Goal: Information Seeking & Learning: Learn about a topic

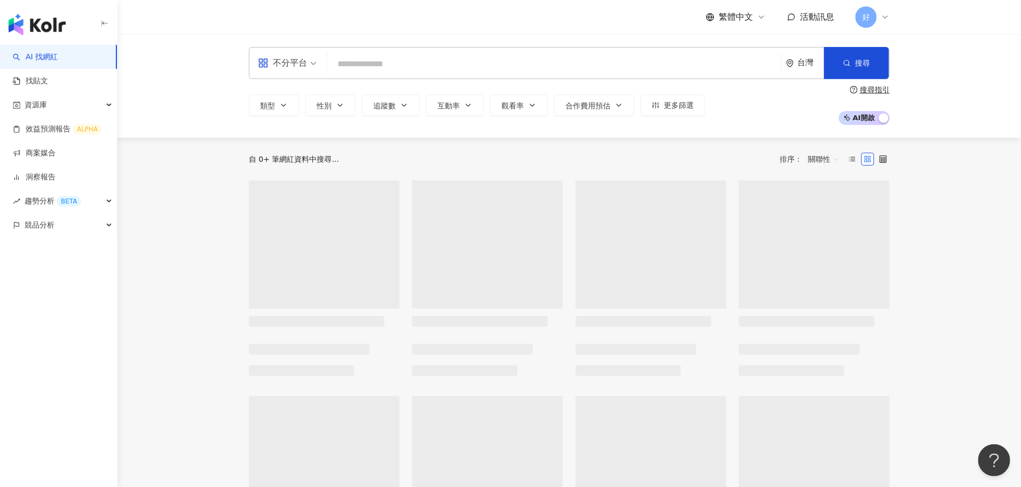
click at [632, 58] on input "search" at bounding box center [553, 64] width 445 height 20
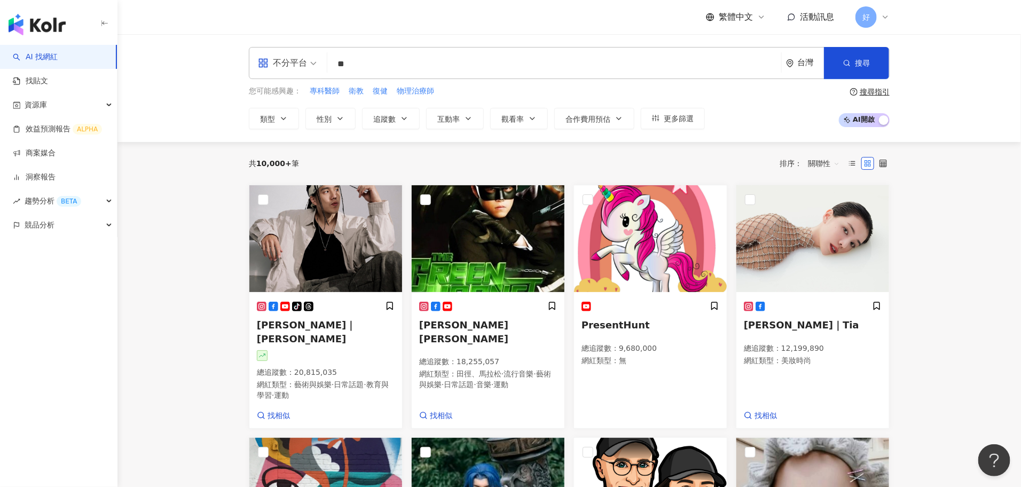
click at [557, 70] on input "**" at bounding box center [553, 64] width 445 height 20
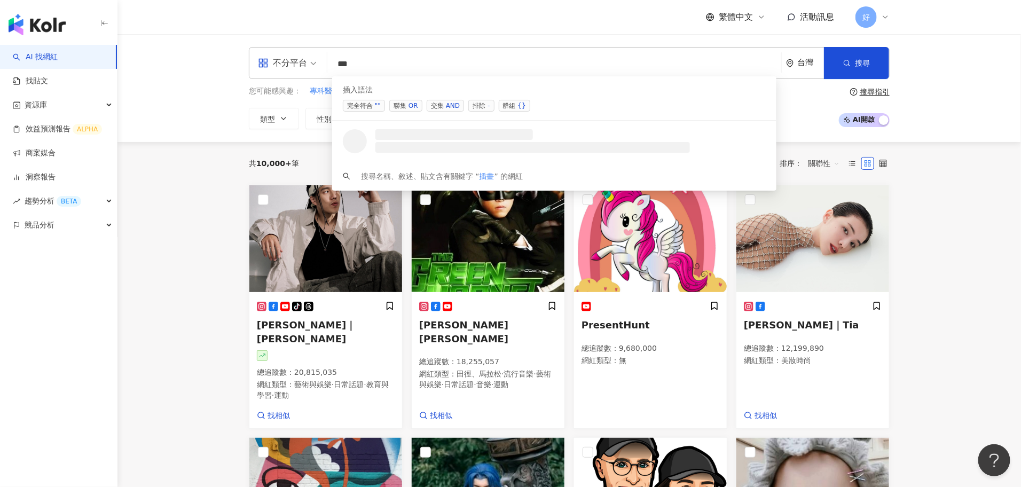
click at [403, 100] on span "聯集 OR" at bounding box center [405, 106] width 33 height 12
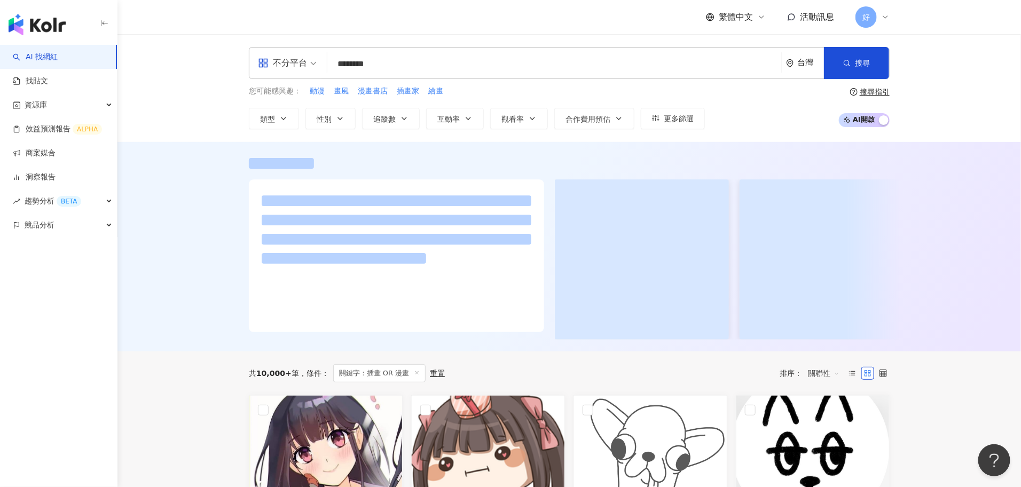
click at [197, 347] on div at bounding box center [568, 246] width 903 height 209
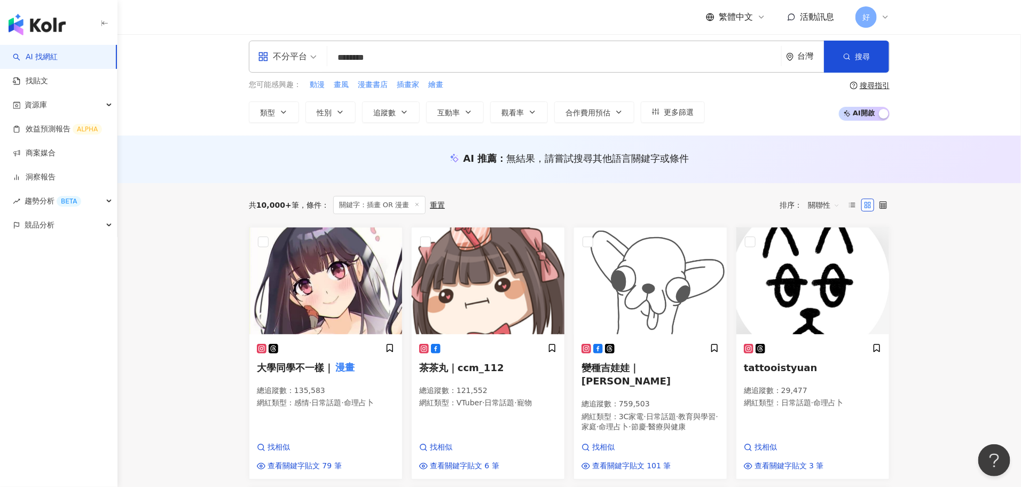
scroll to position [4, 0]
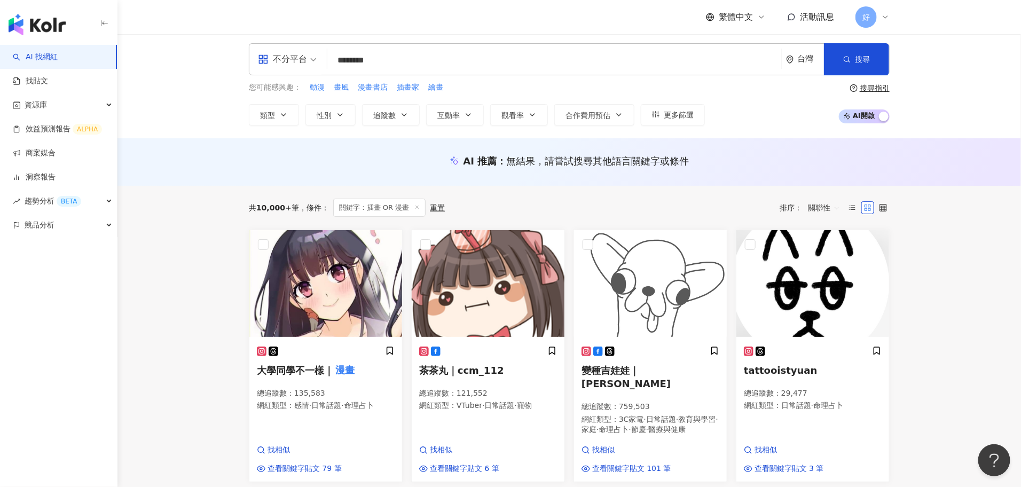
click at [302, 62] on div "不分平台" at bounding box center [282, 59] width 49 height 17
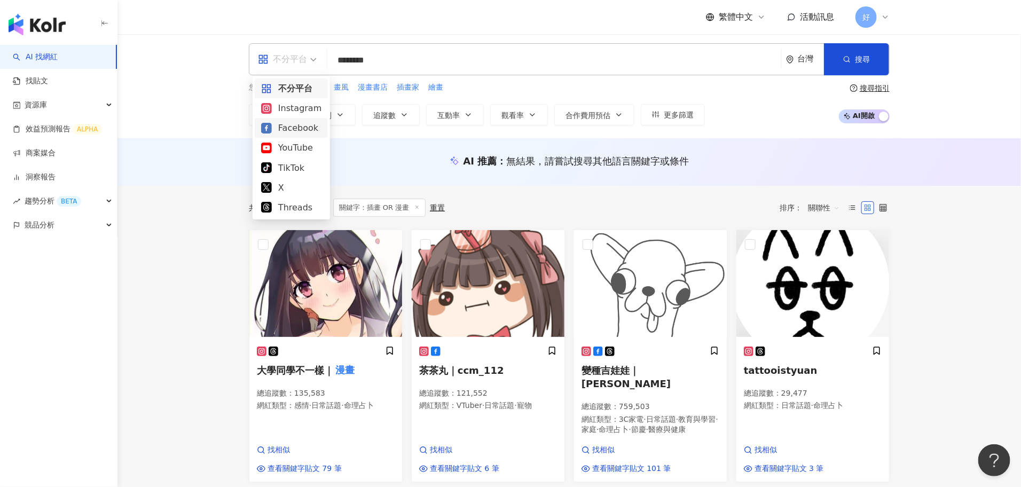
click at [291, 129] on div "Facebook" at bounding box center [291, 127] width 60 height 13
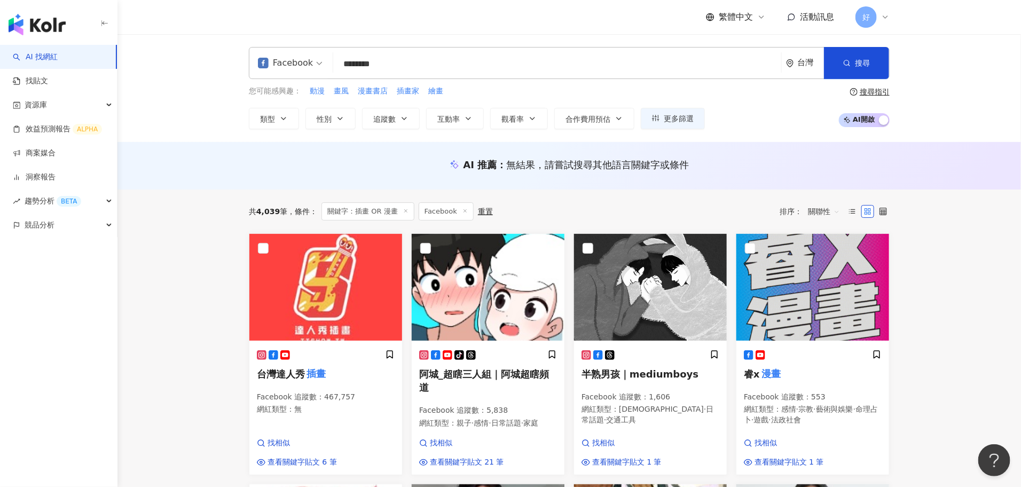
click at [453, 65] on input "********" at bounding box center [556, 64] width 439 height 20
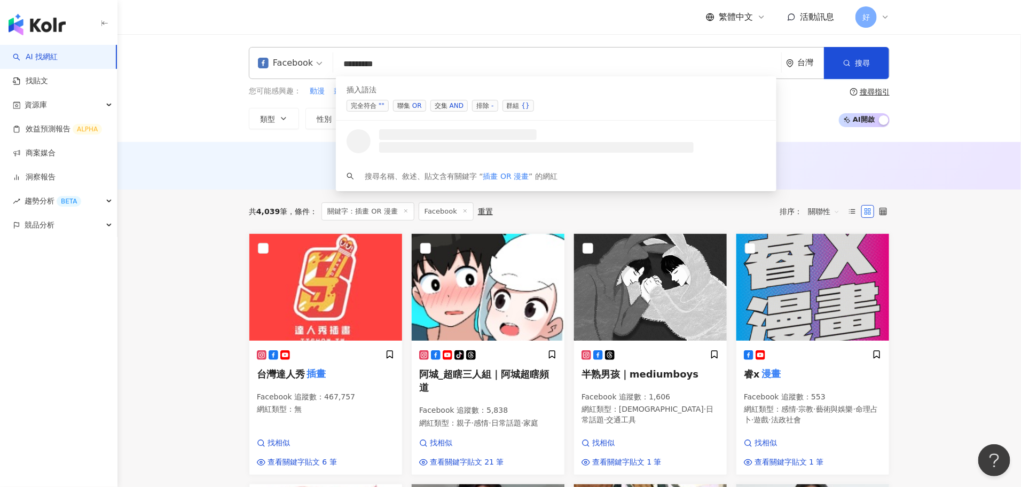
click at [447, 103] on span "交集 AND" at bounding box center [448, 106] width 37 height 12
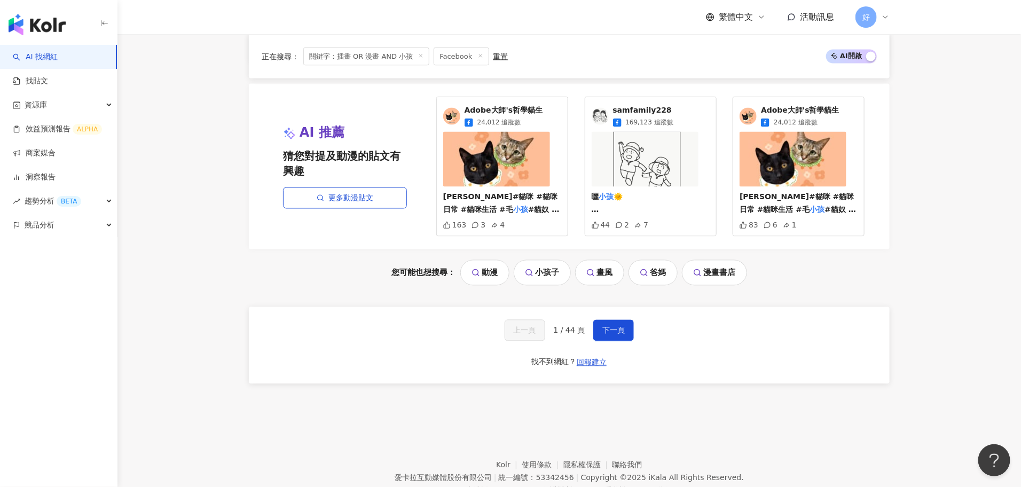
scroll to position [937, 0]
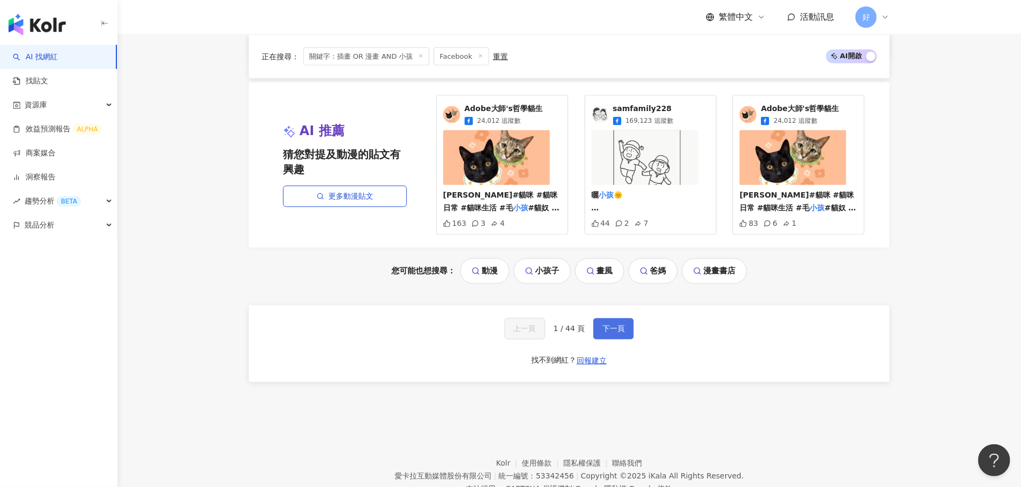
click at [612, 333] on span "下一頁" at bounding box center [613, 329] width 22 height 9
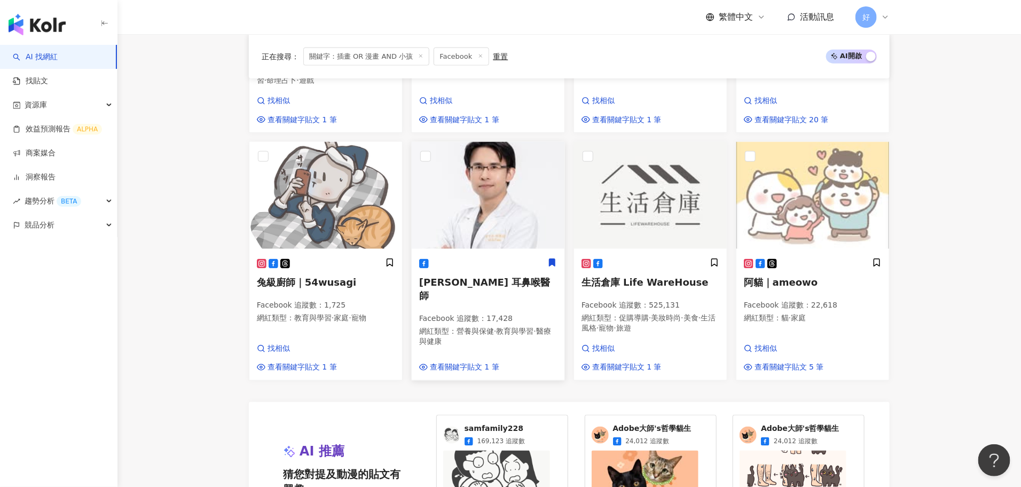
scroll to position [817, 0]
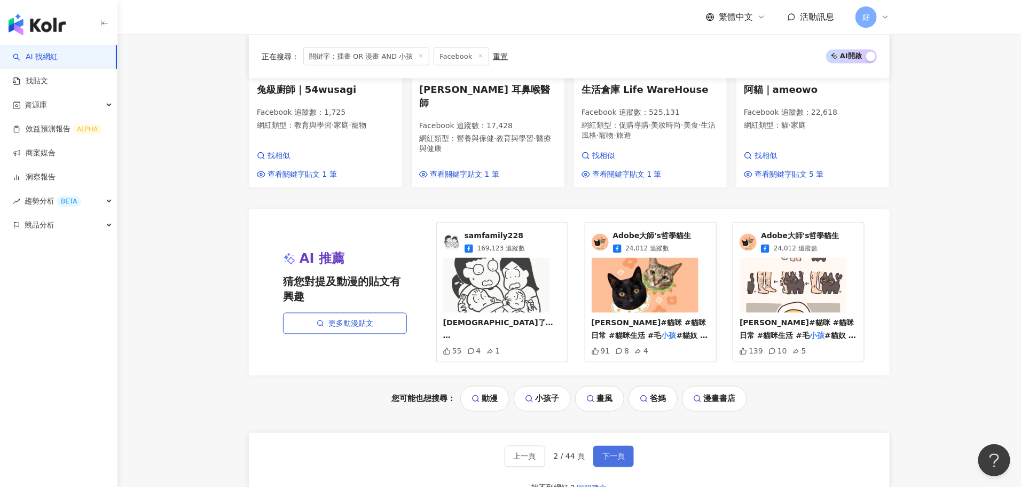
click at [617, 446] on button "下一頁" at bounding box center [613, 456] width 41 height 21
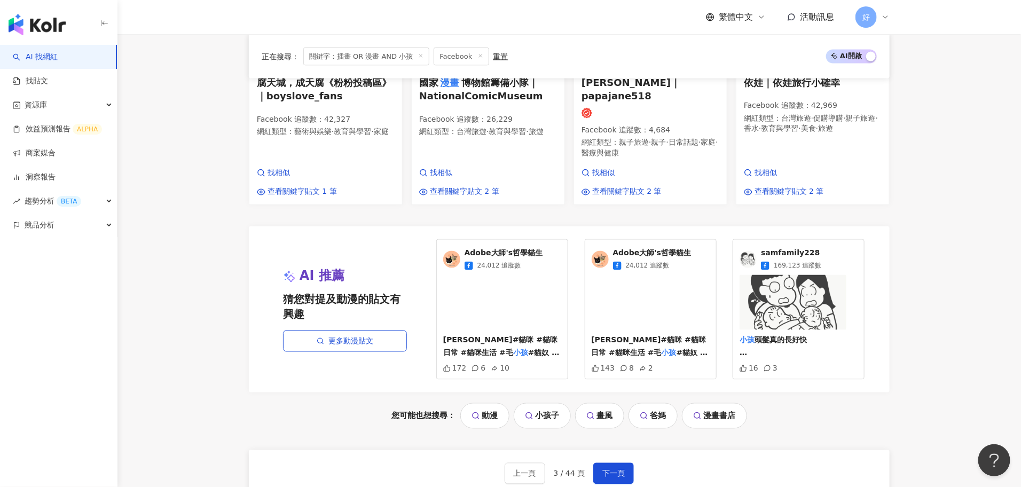
scroll to position [841, 0]
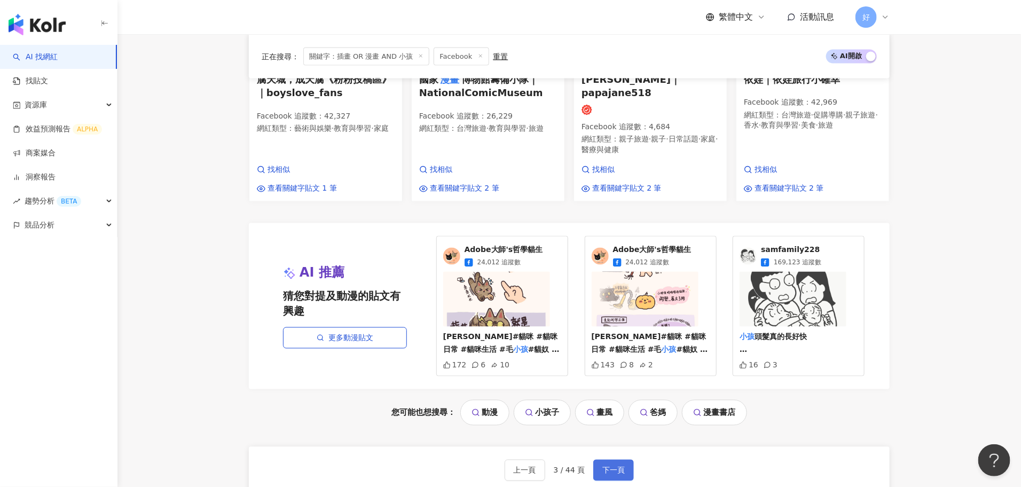
click at [624, 460] on button "下一頁" at bounding box center [613, 470] width 41 height 21
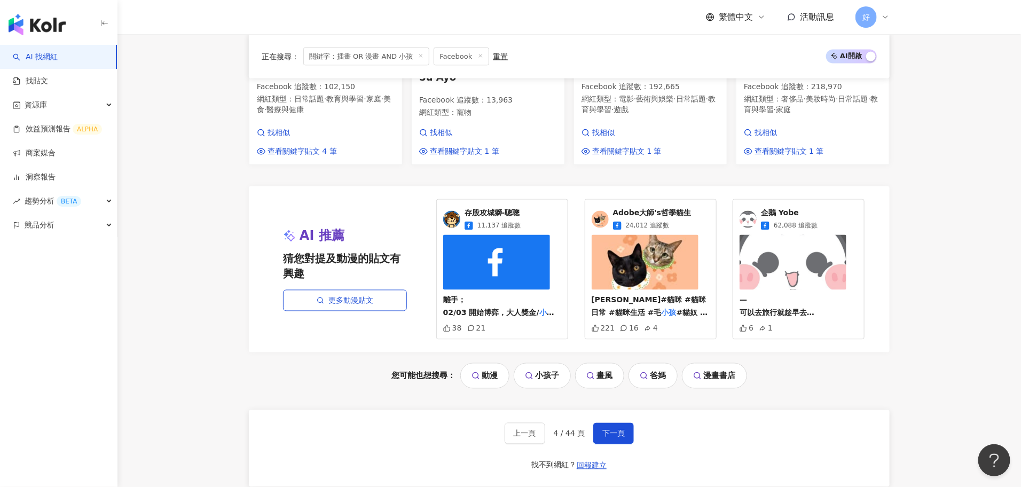
scroll to position [848, 0]
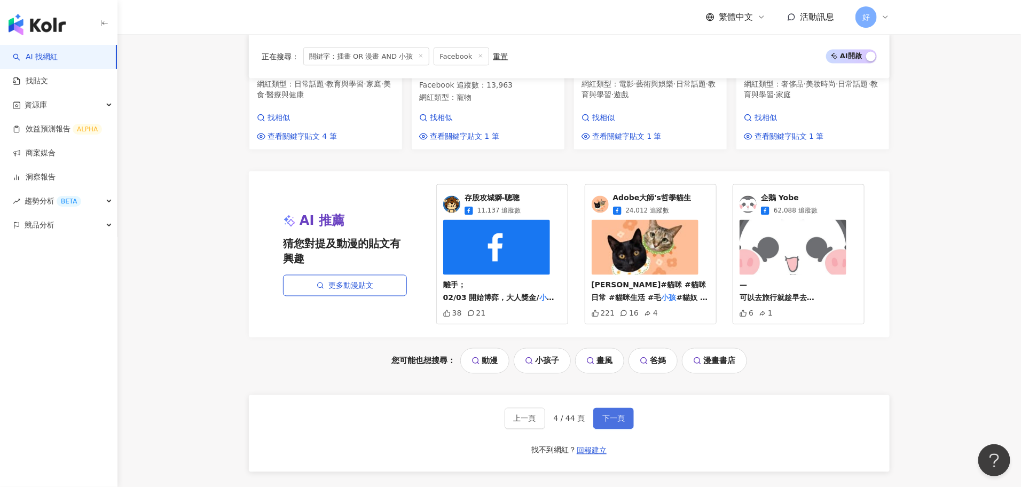
click at [619, 423] on span "下一頁" at bounding box center [613, 418] width 22 height 9
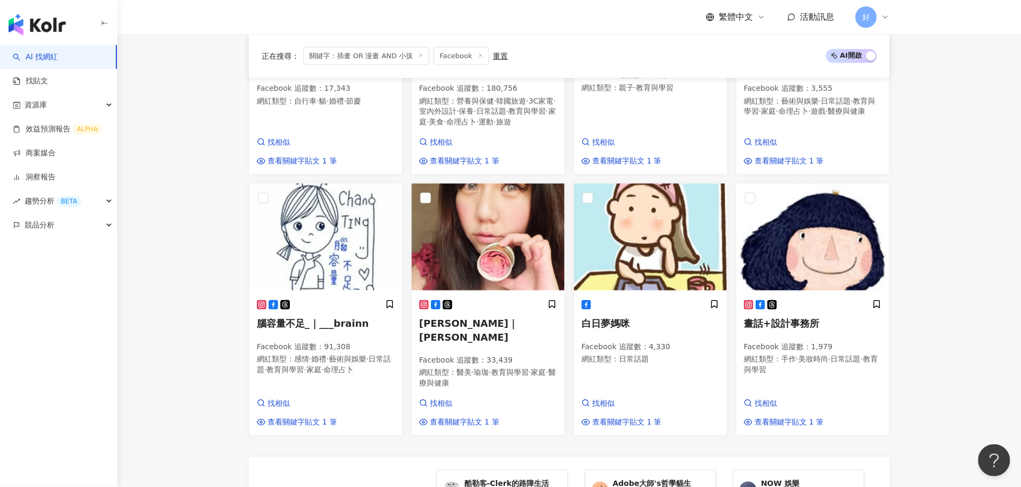
scroll to position [937, 0]
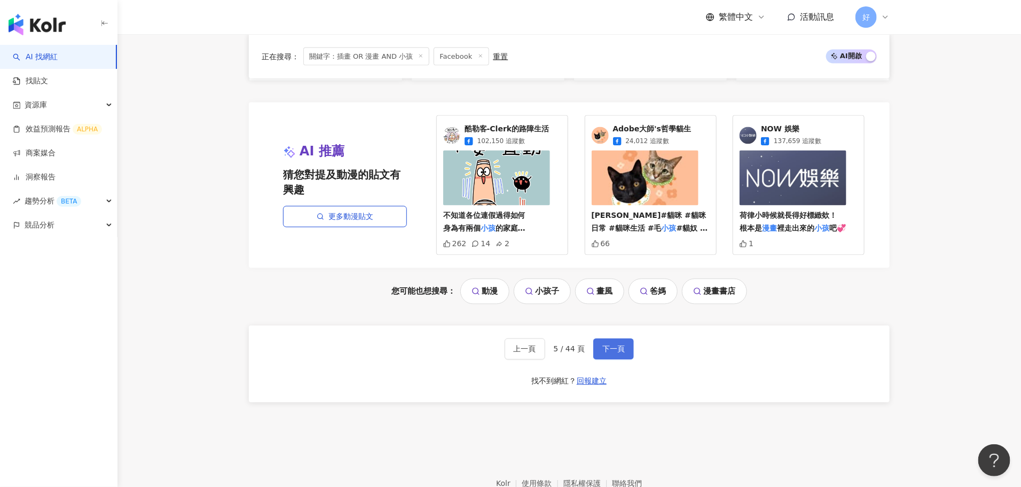
click at [620, 338] on button "下一頁" at bounding box center [613, 348] width 41 height 21
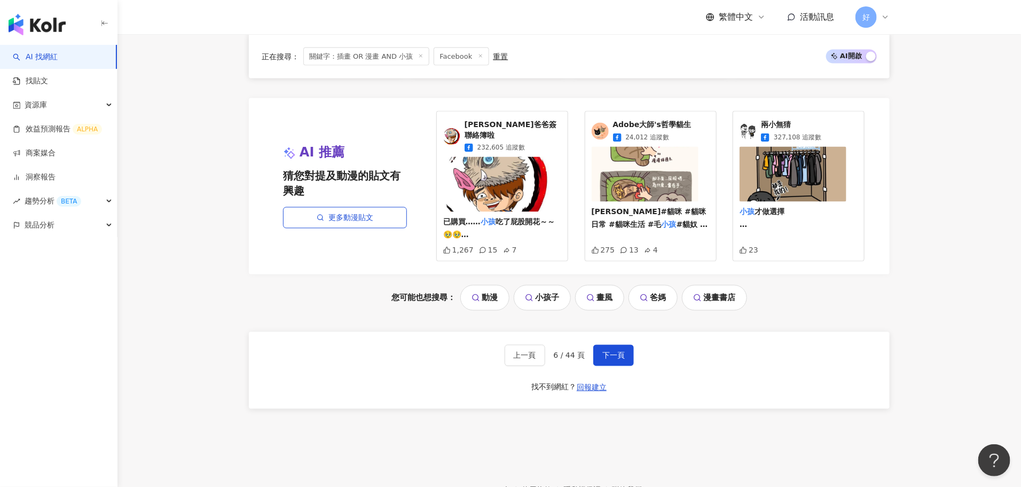
scroll to position [966, 0]
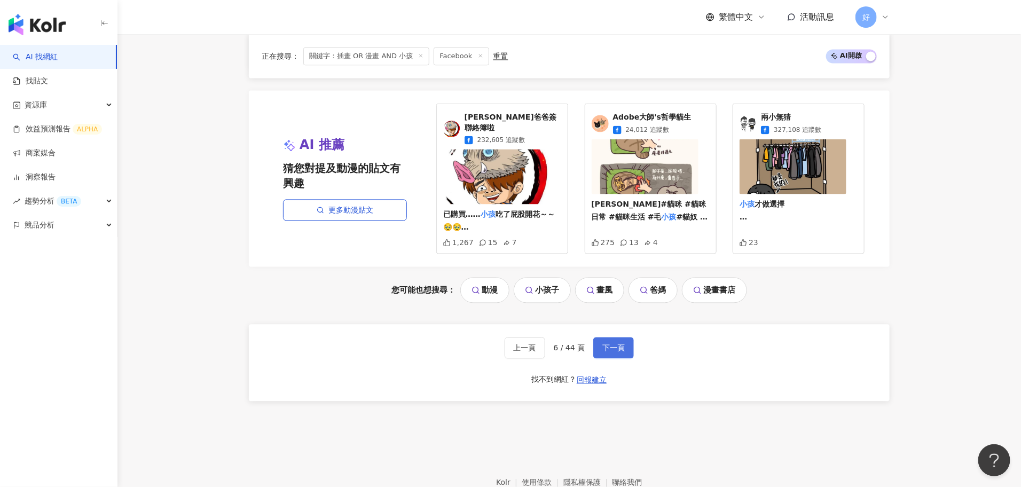
click at [611, 344] on span "下一頁" at bounding box center [613, 348] width 22 height 9
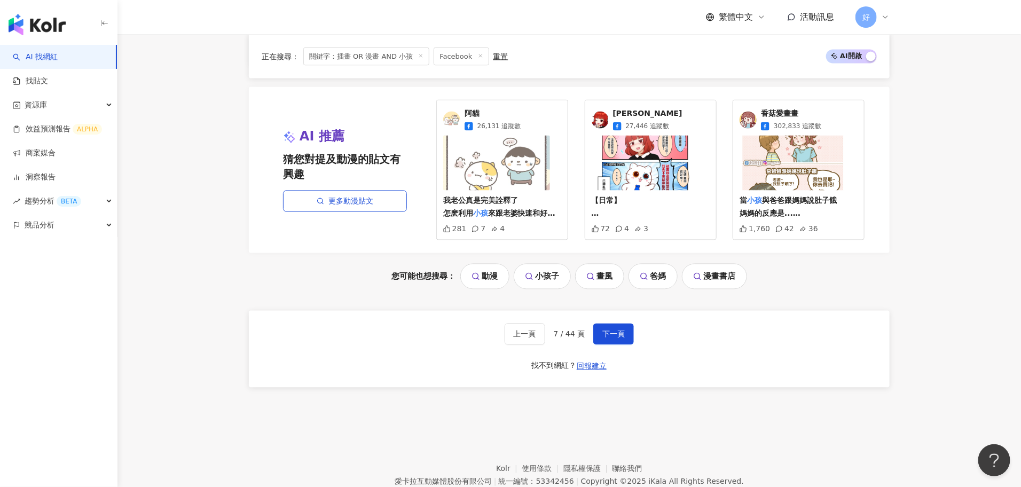
scroll to position [953, 0]
click at [617, 329] on span "下一頁" at bounding box center [613, 333] width 22 height 9
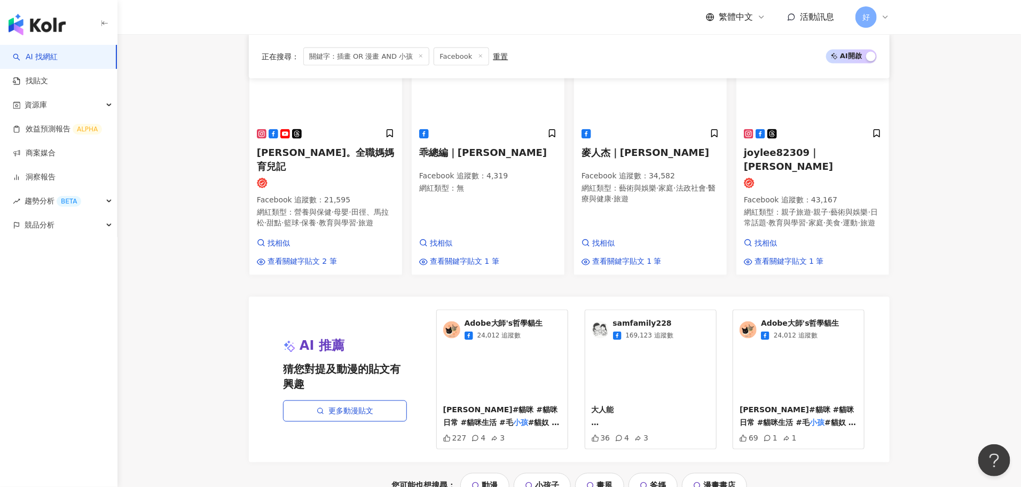
scroll to position [1022, 0]
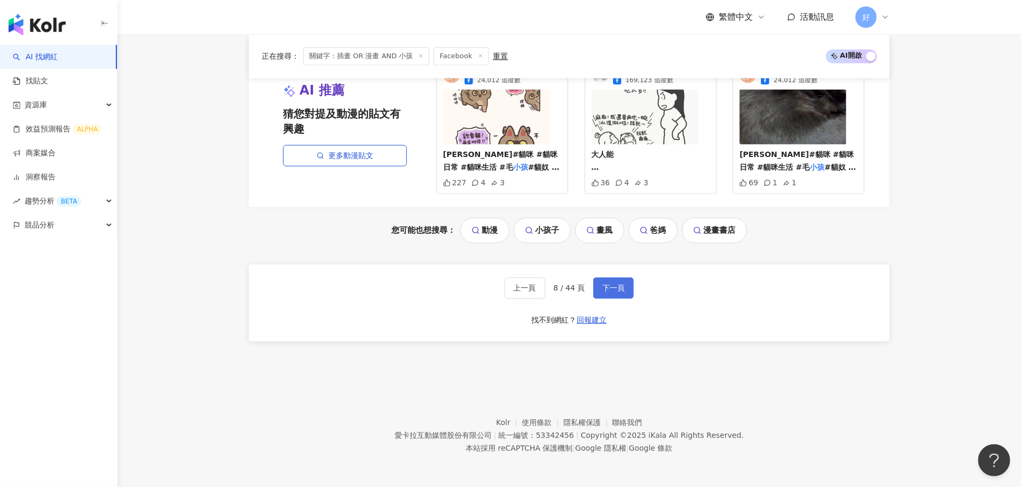
click at [611, 289] on span "下一頁" at bounding box center [613, 288] width 22 height 9
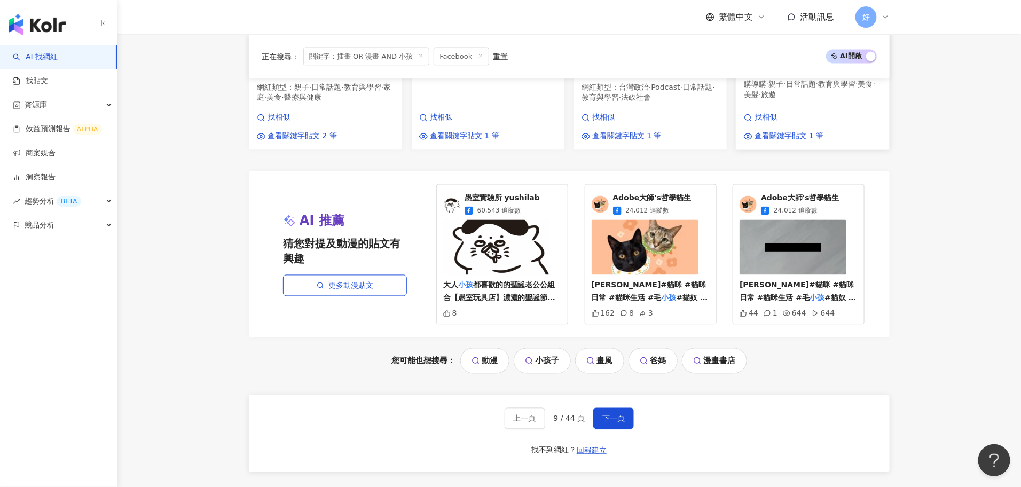
scroll to position [964, 0]
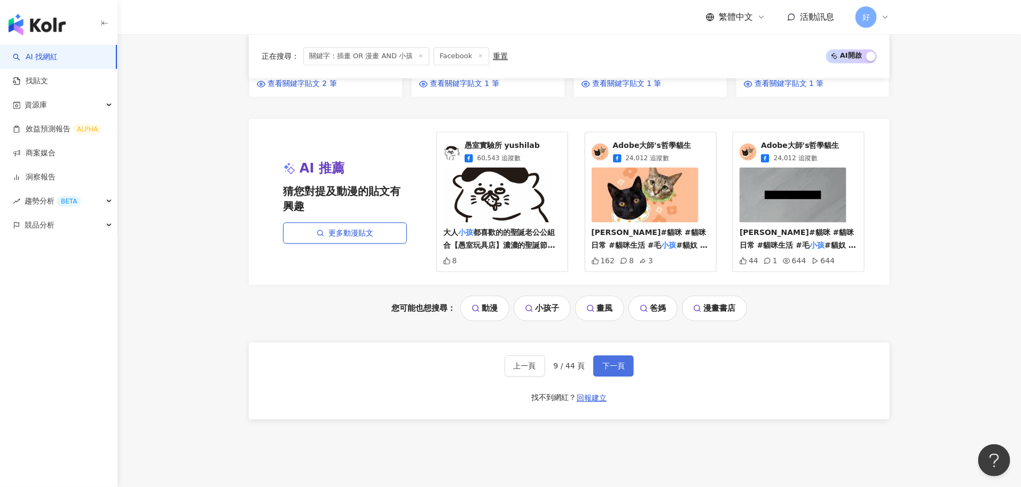
click at [612, 355] on button "下一頁" at bounding box center [613, 365] width 41 height 21
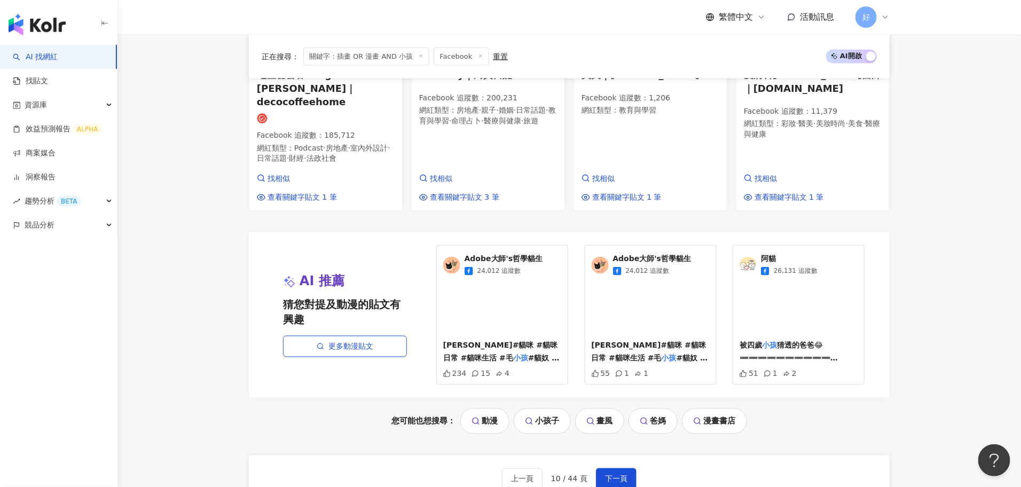
scroll to position [1001, 0]
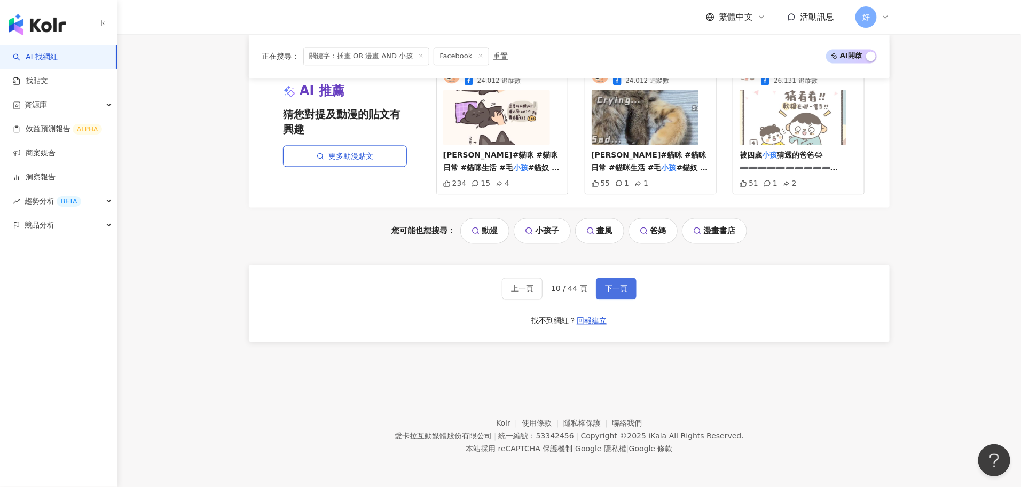
click at [619, 282] on button "下一頁" at bounding box center [616, 288] width 41 height 21
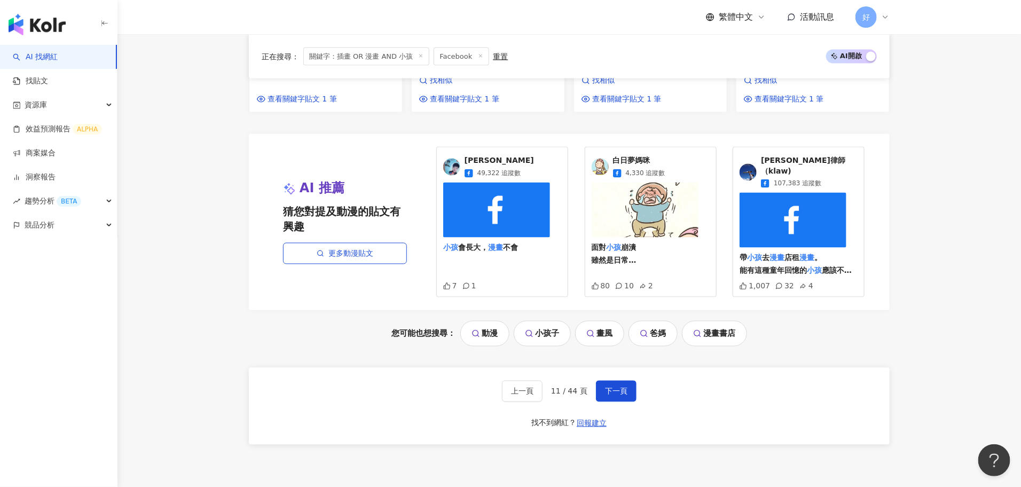
scroll to position [921, 0]
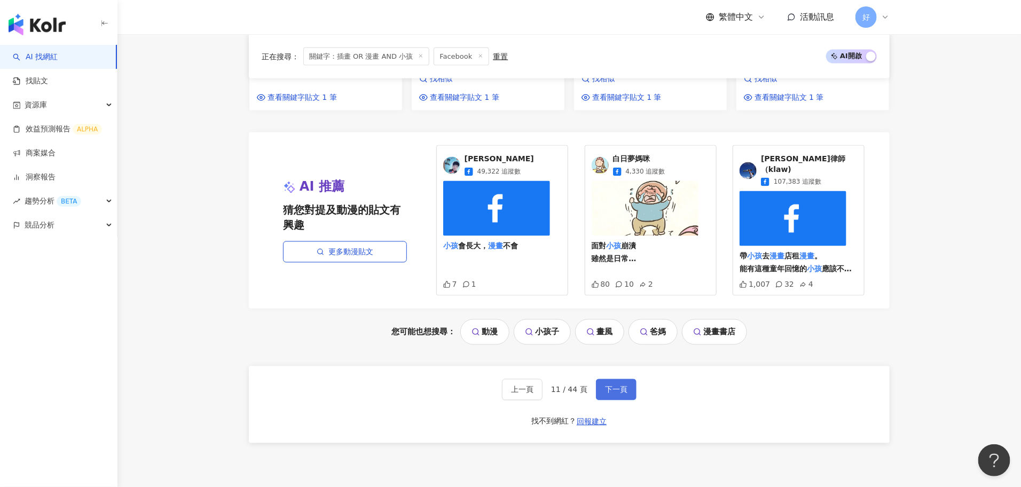
click at [617, 385] on span "下一頁" at bounding box center [616, 389] width 22 height 9
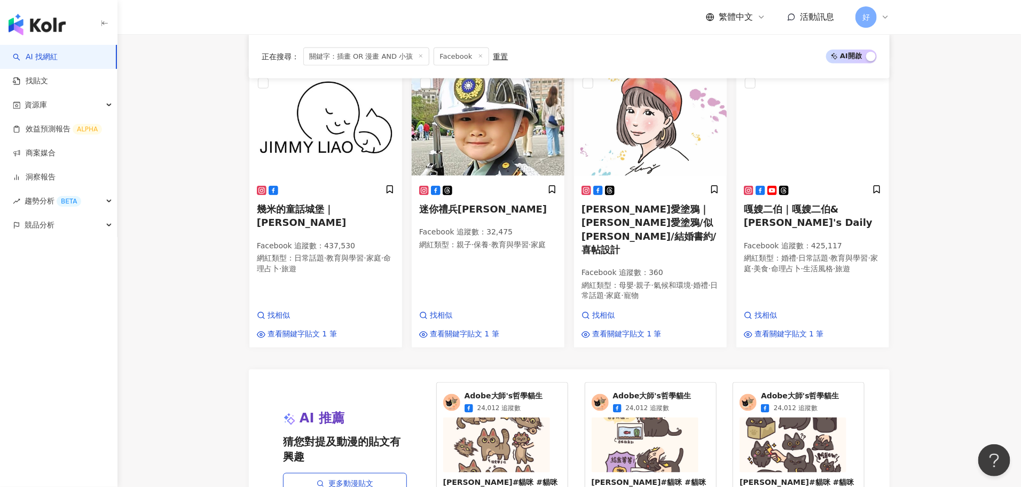
scroll to position [1003, 0]
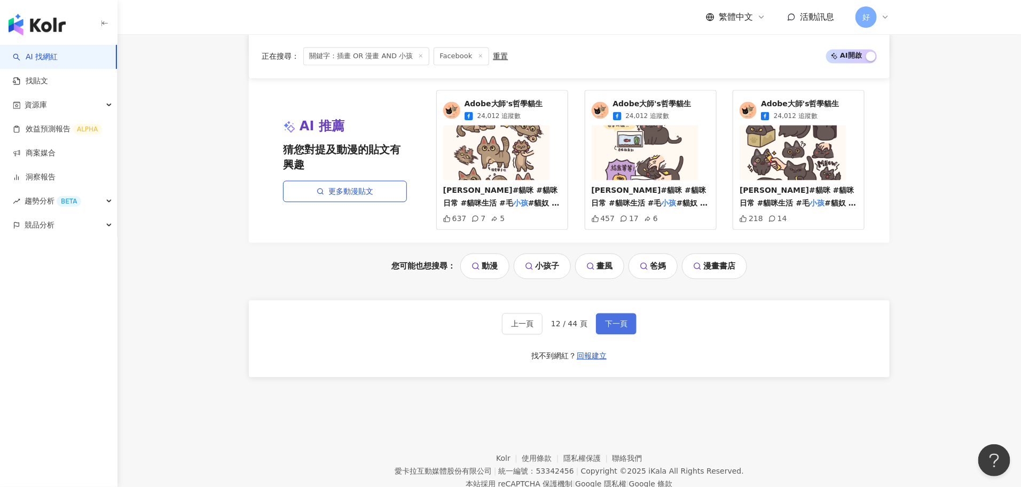
click at [611, 320] on span "下一頁" at bounding box center [616, 324] width 22 height 9
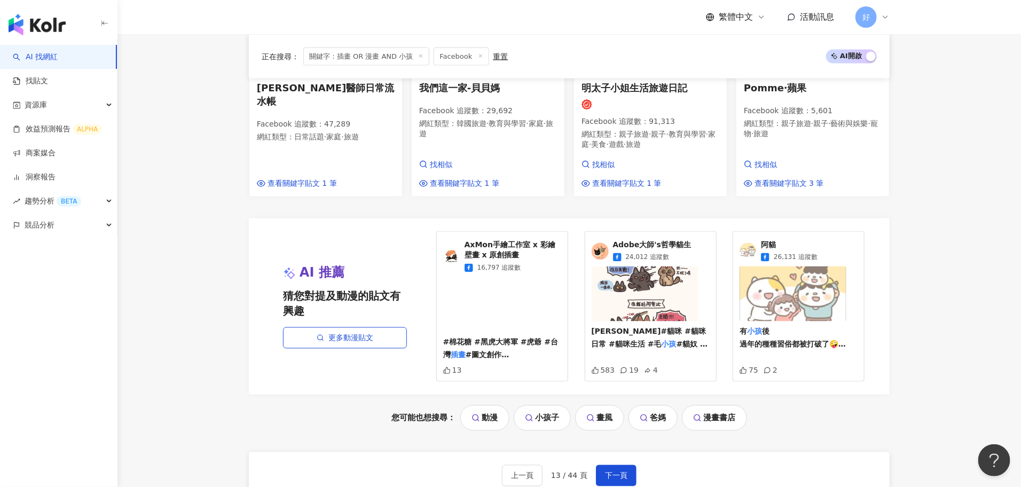
scroll to position [1008, 0]
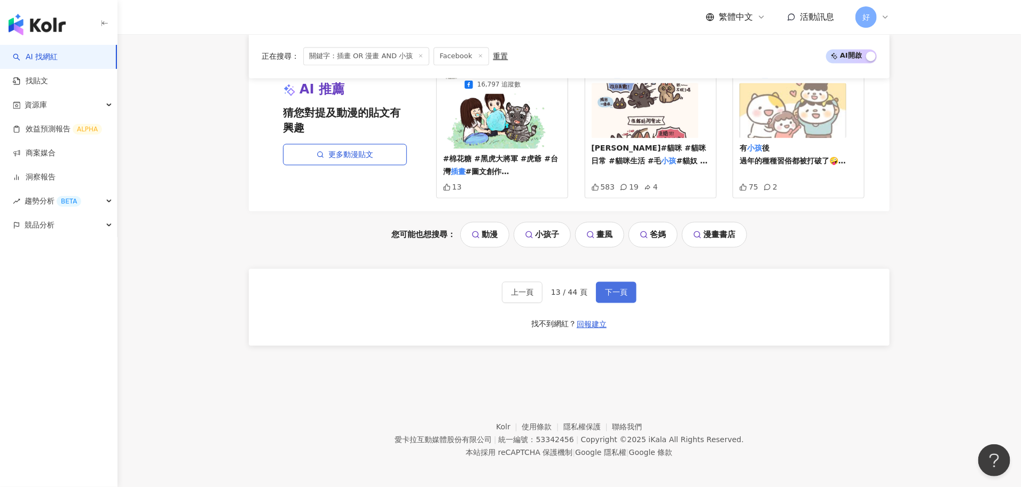
click at [624, 290] on span "下一頁" at bounding box center [616, 292] width 22 height 9
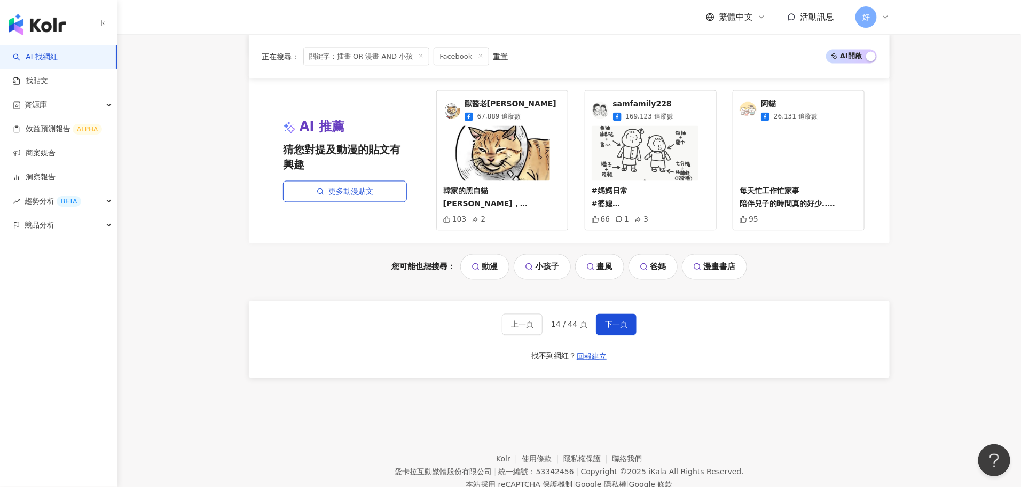
scroll to position [958, 0]
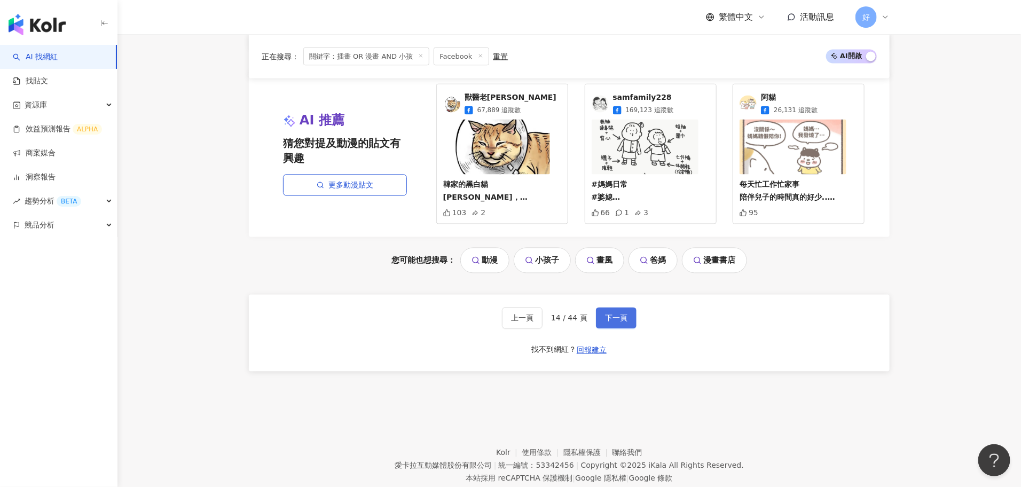
click at [616, 307] on button "下一頁" at bounding box center [616, 317] width 41 height 21
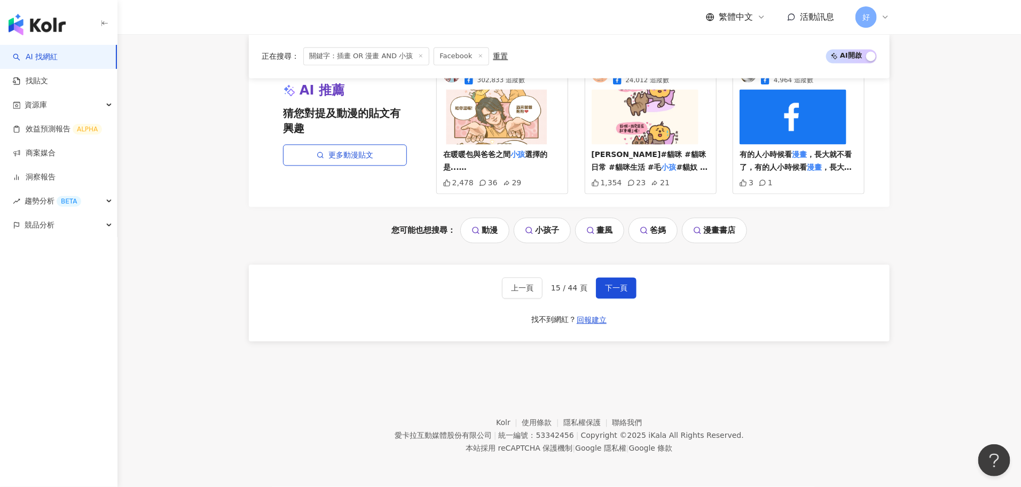
scroll to position [997, 0]
click at [616, 296] on button "下一頁" at bounding box center [616, 288] width 41 height 21
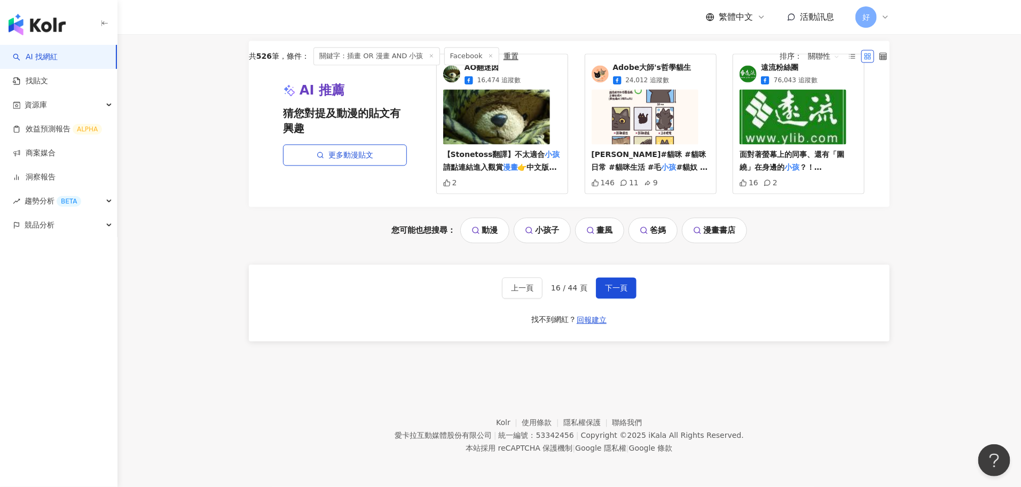
scroll to position [0, 0]
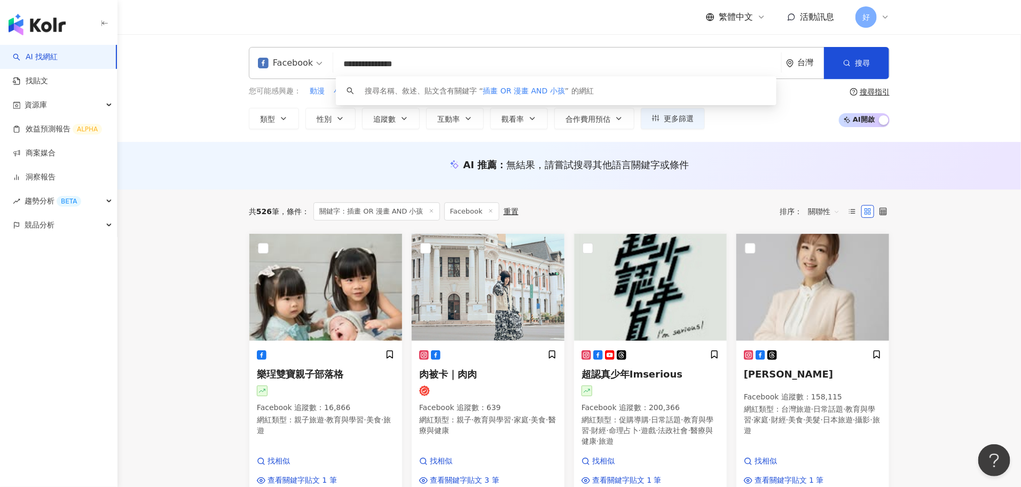
click at [359, 65] on input "**********" at bounding box center [556, 64] width 439 height 20
drag, startPoint x: 391, startPoint y: 62, endPoint x: 494, endPoint y: 62, distance: 103.6
click at [494, 62] on input "**********" at bounding box center [556, 64] width 439 height 20
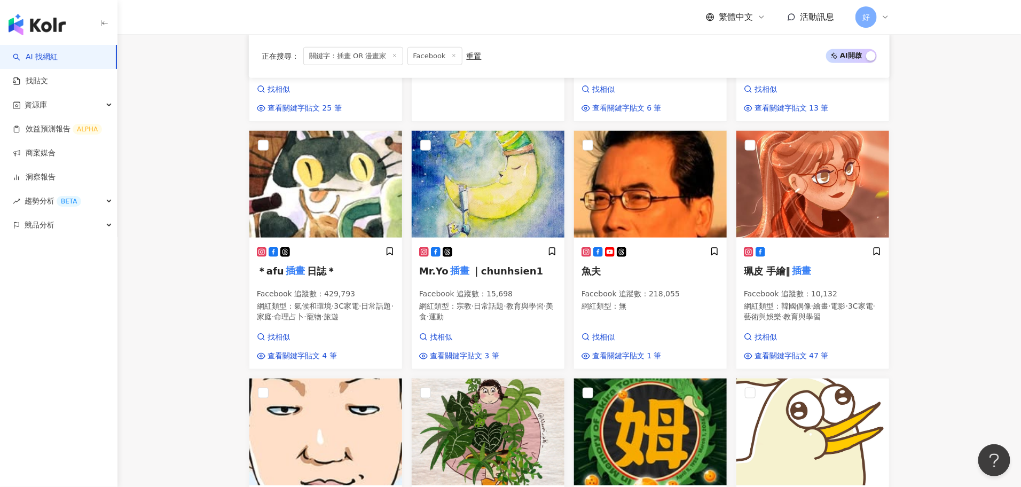
scroll to position [383, 0]
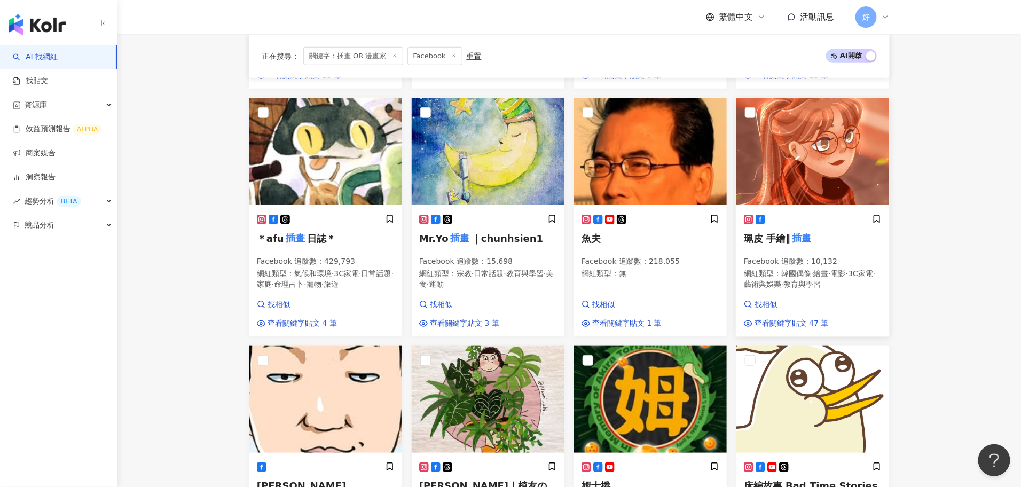
type input "*********"
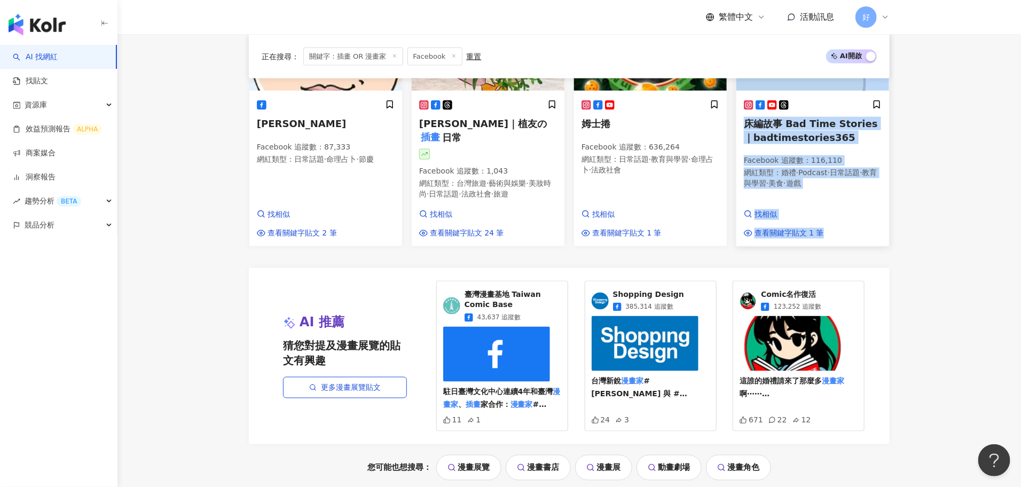
scroll to position [977, 0]
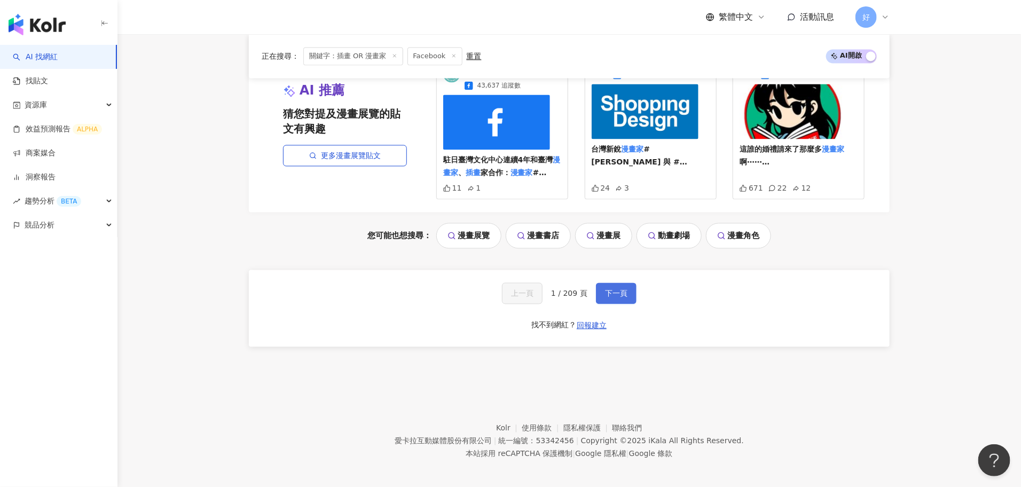
click at [630, 285] on button "下一頁" at bounding box center [616, 293] width 41 height 21
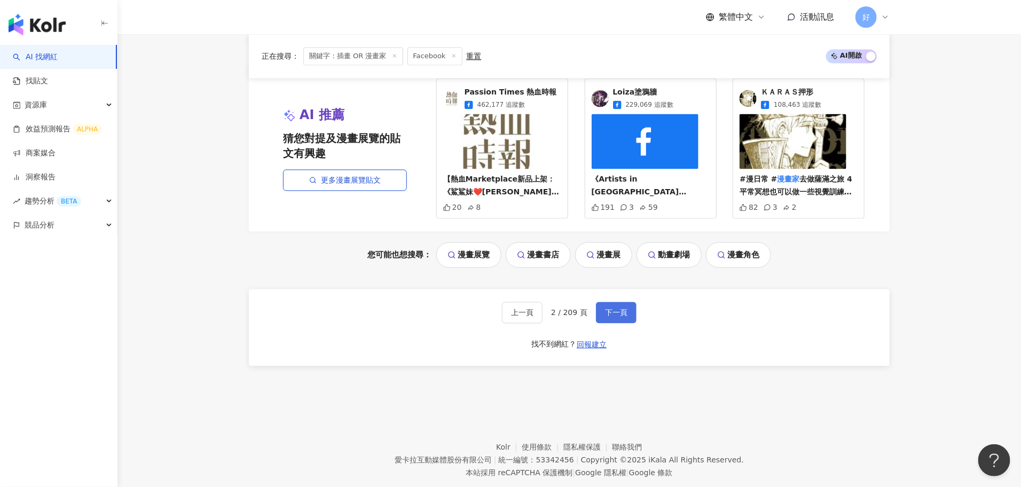
click at [614, 309] on span "下一頁" at bounding box center [616, 313] width 22 height 9
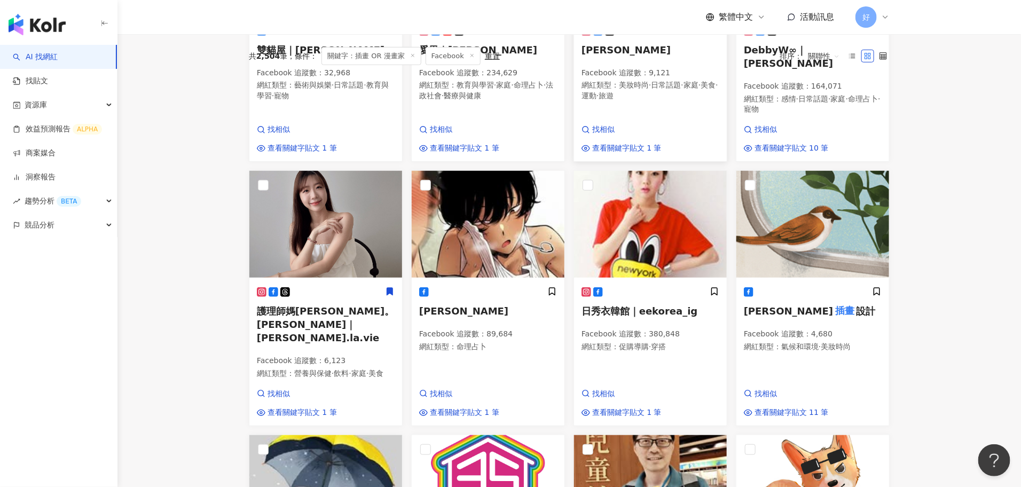
scroll to position [0, 0]
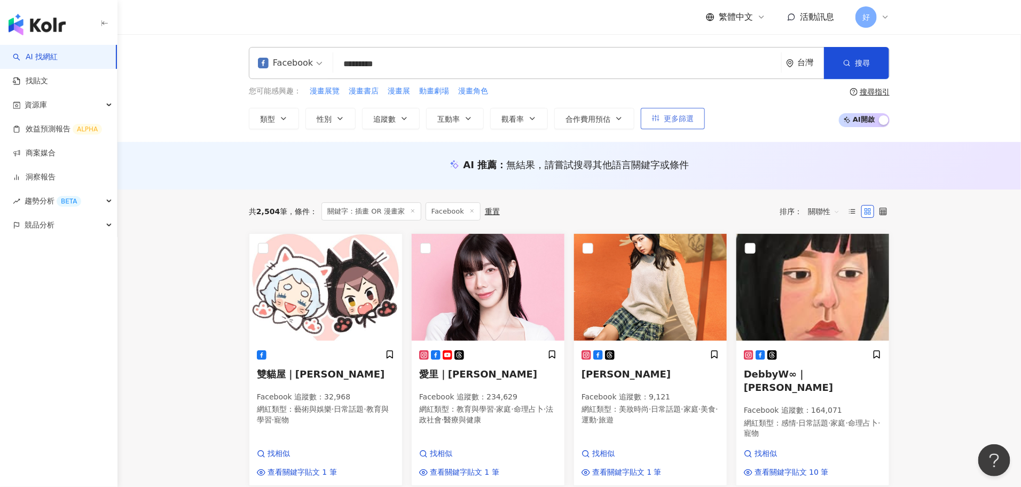
click at [669, 113] on button "更多篩選" at bounding box center [673, 118] width 64 height 21
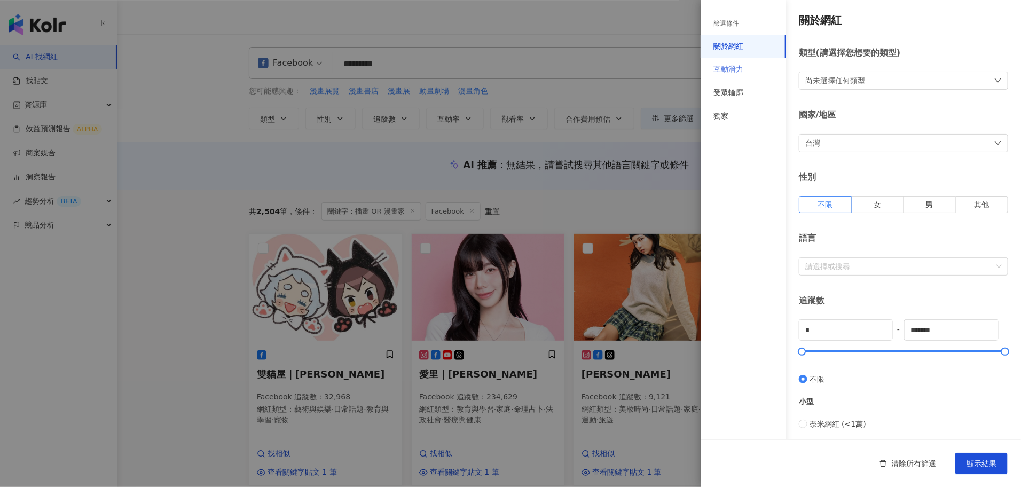
click at [746, 60] on div "互動潛力" at bounding box center [742, 69] width 85 height 23
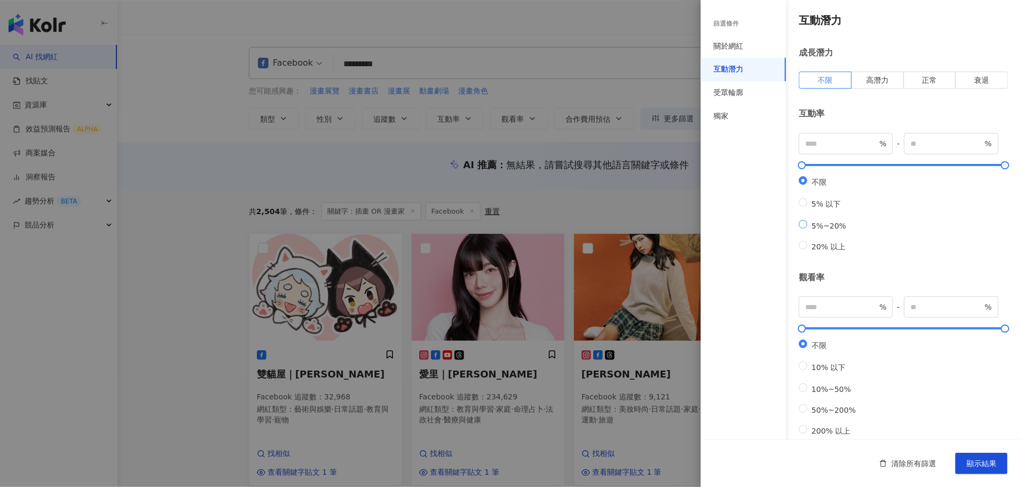
type input "*"
type input "****"
drag, startPoint x: 804, startPoint y: 164, endPoint x: 871, endPoint y: 166, distance: 67.3
click at [871, 166] on div at bounding box center [869, 165] width 6 height 6
click at [973, 459] on span "顯示結果" at bounding box center [981, 463] width 30 height 9
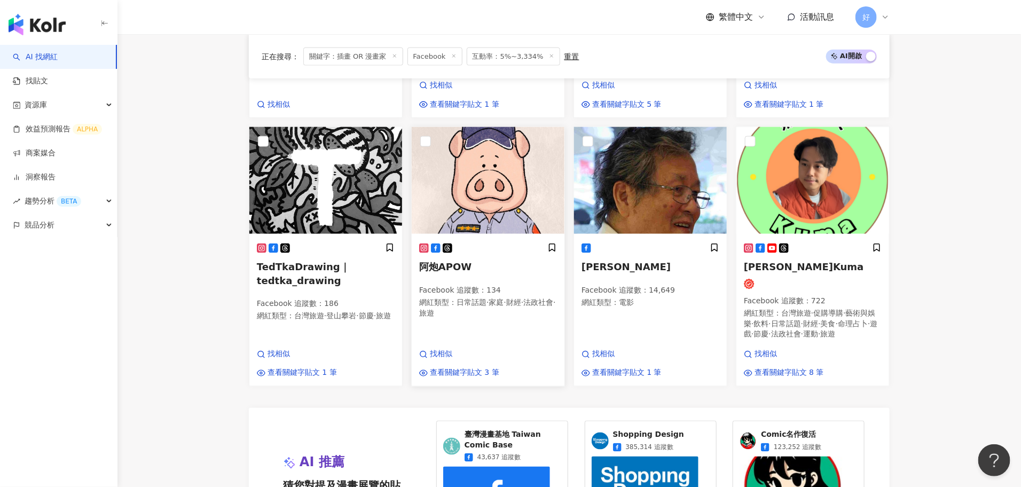
scroll to position [1029, 0]
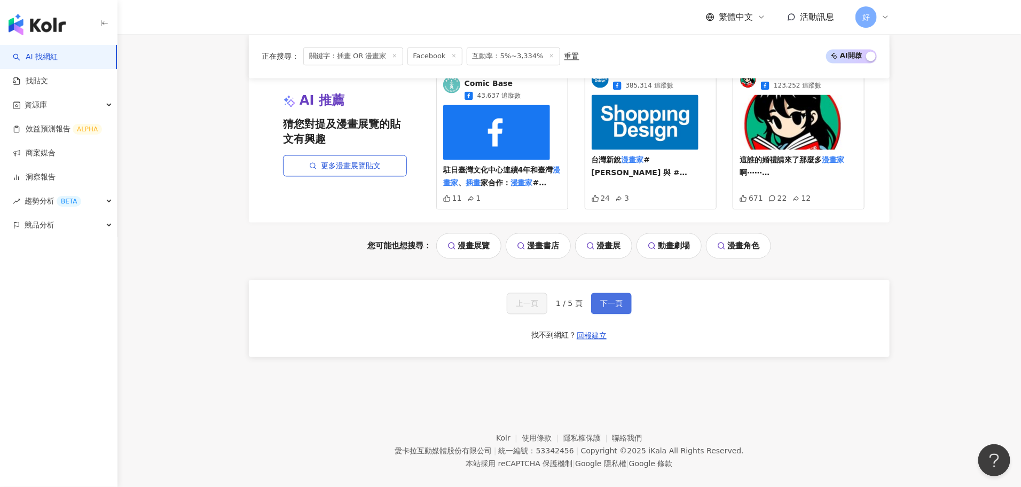
click at [611, 299] on span "下一頁" at bounding box center [611, 303] width 22 height 9
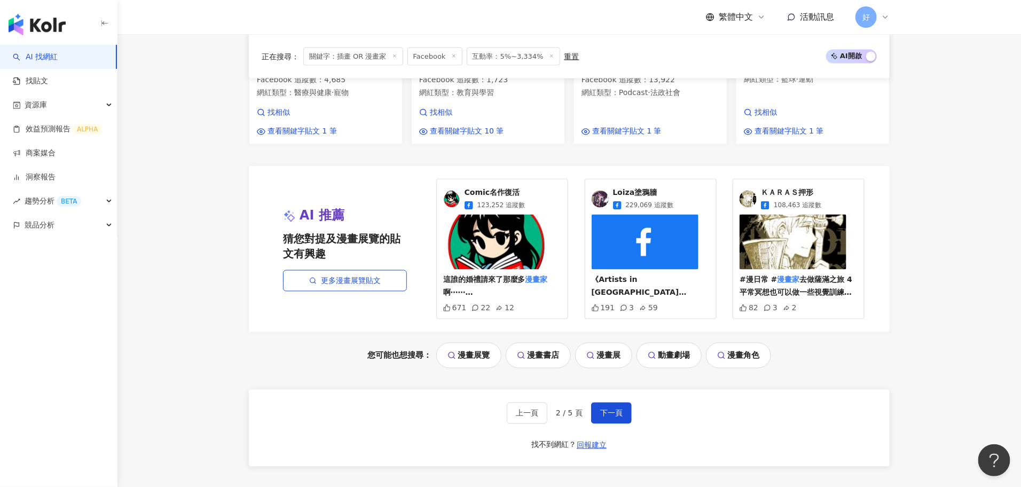
scroll to position [891, 0]
click at [615, 408] on span "下一頁" at bounding box center [611, 412] width 22 height 9
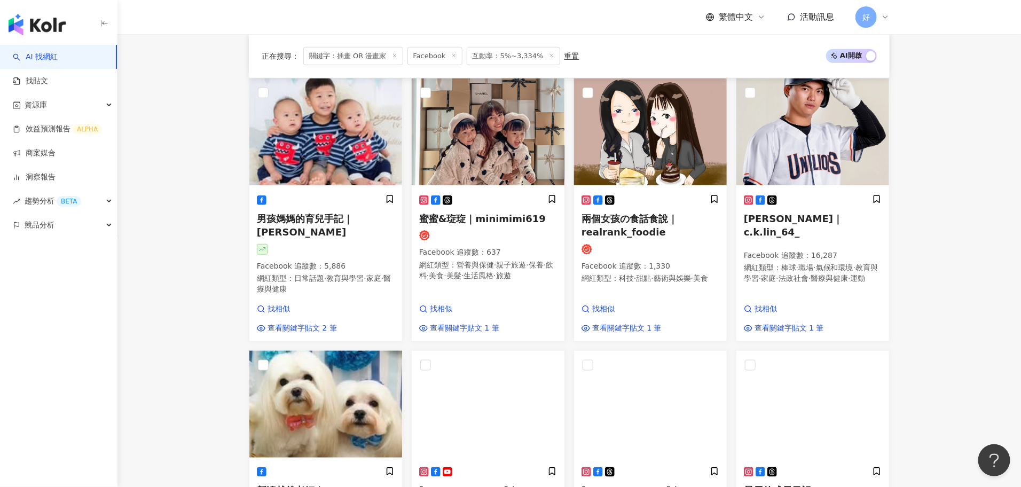
scroll to position [1001, 0]
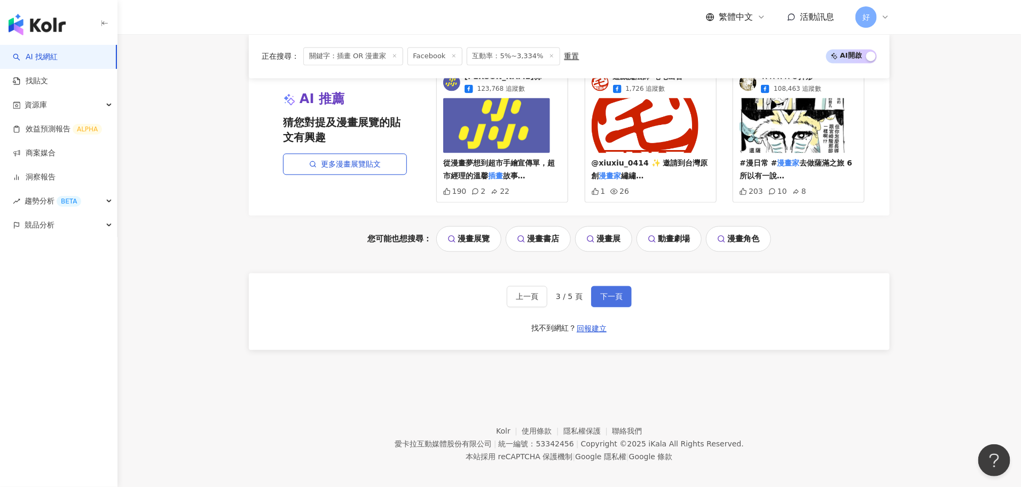
click at [608, 286] on button "下一頁" at bounding box center [611, 296] width 41 height 21
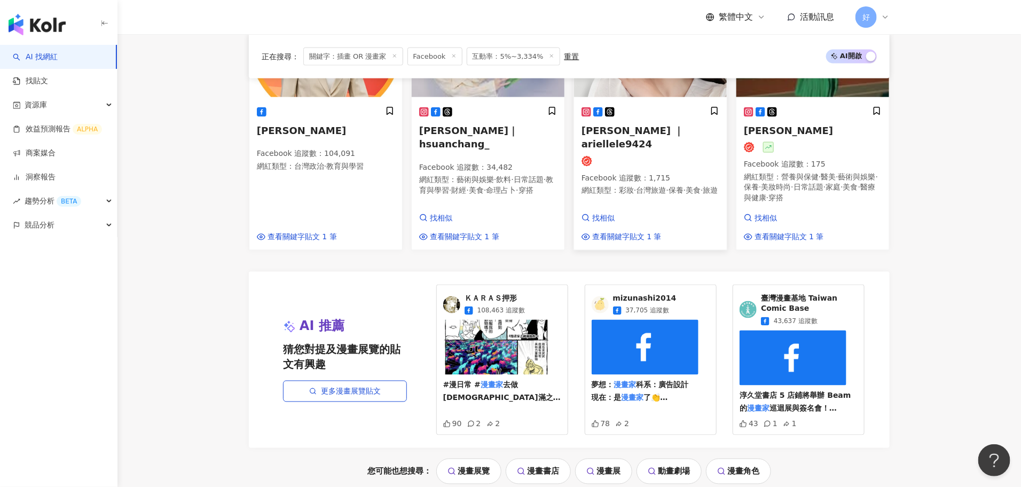
scroll to position [868, 0]
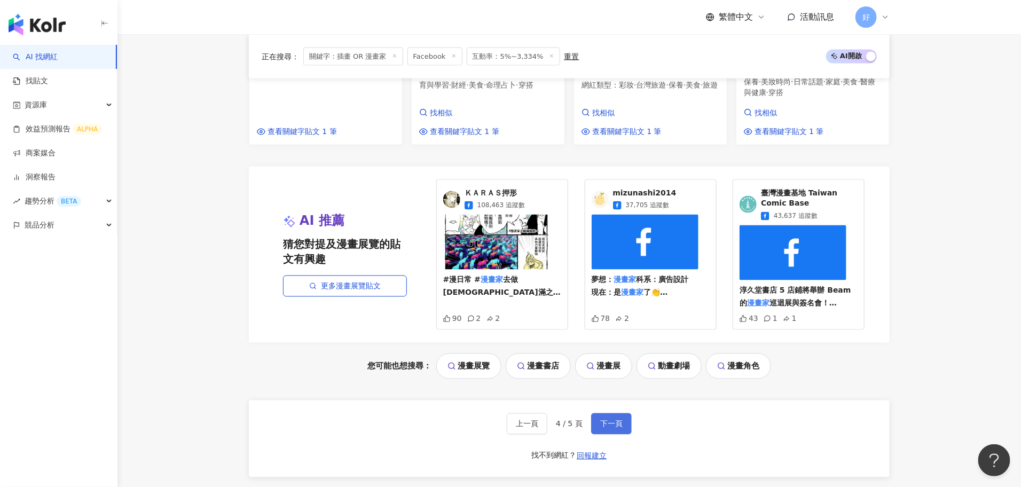
click at [610, 425] on span "下一頁" at bounding box center [611, 424] width 22 height 9
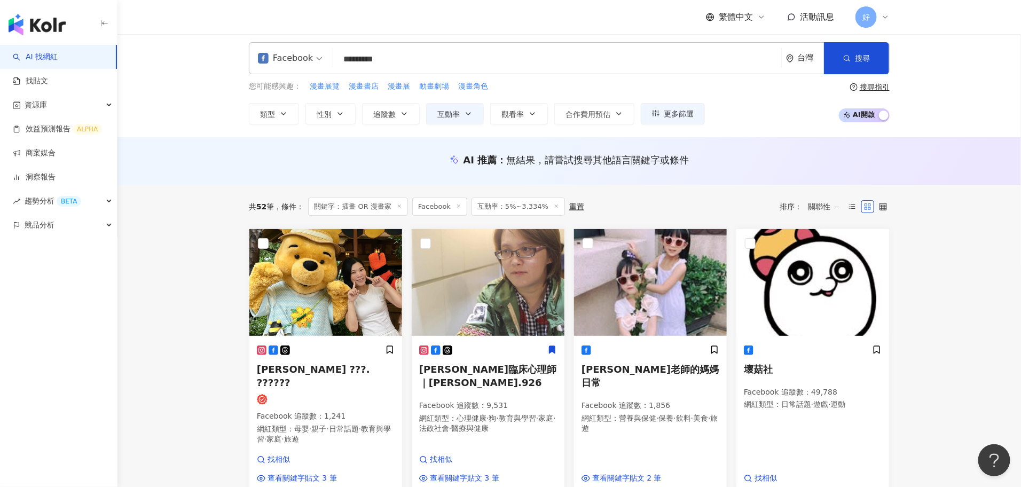
scroll to position [0, 0]
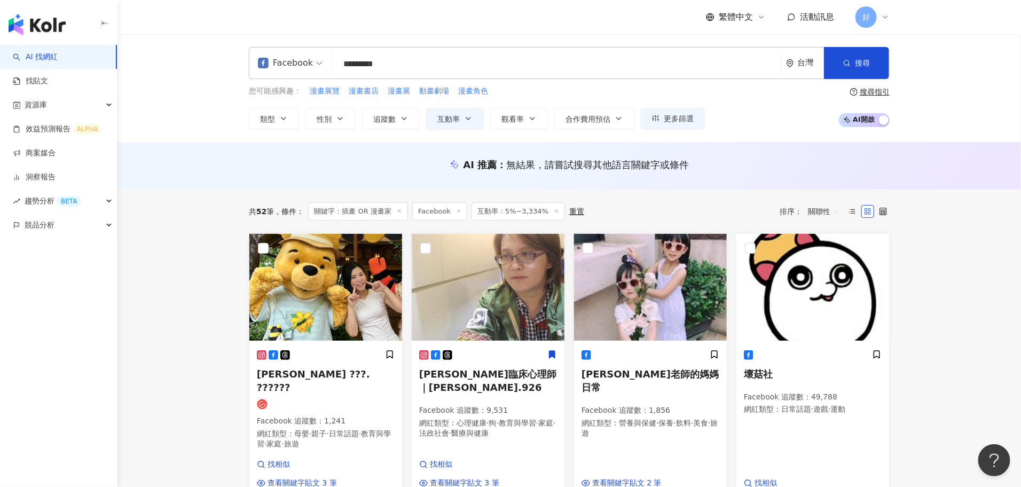
click at [427, 63] on input "*********" at bounding box center [556, 64] width 439 height 20
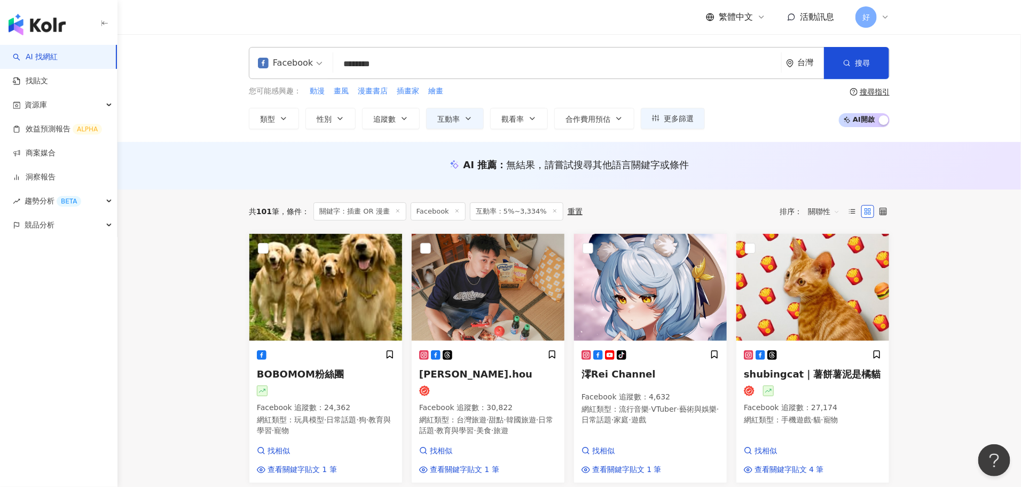
type input "********"
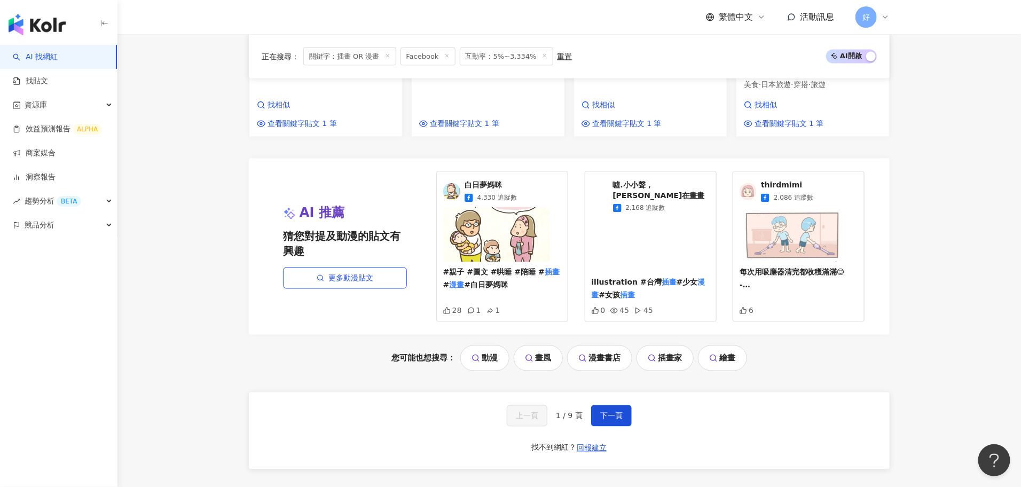
scroll to position [890, 0]
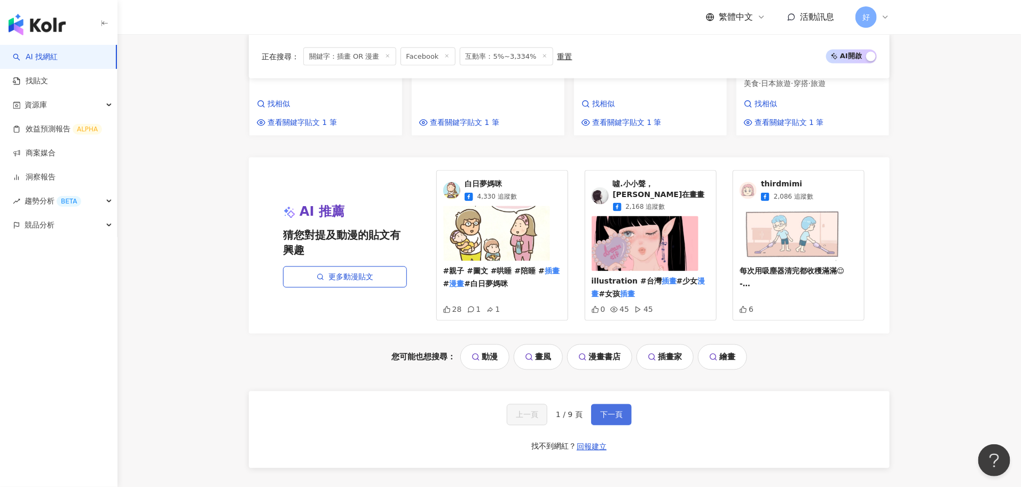
click at [615, 410] on span "下一頁" at bounding box center [611, 414] width 22 height 9
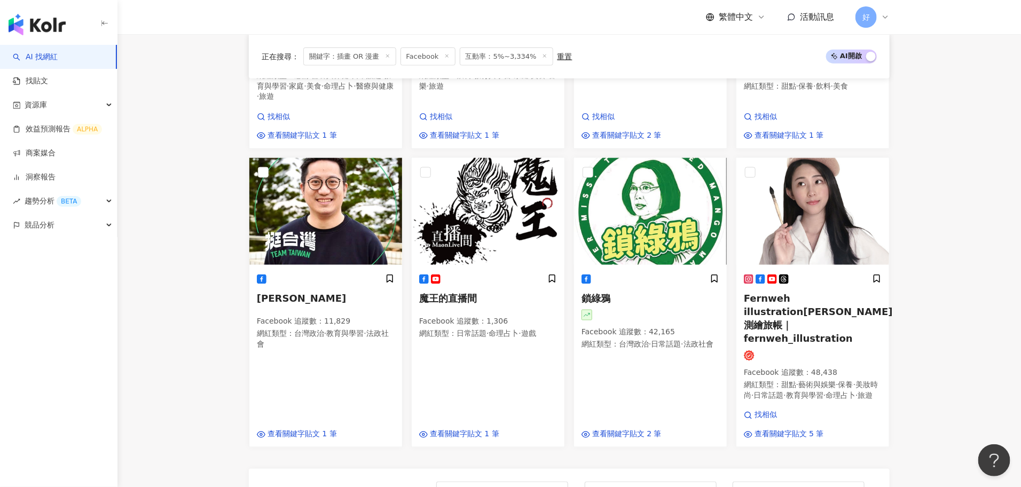
scroll to position [1011, 0]
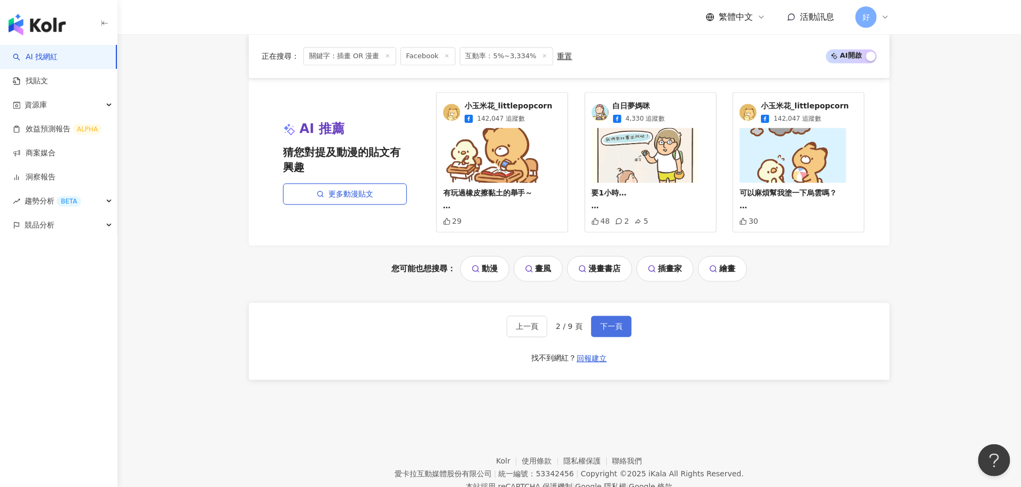
click at [613, 316] on button "下一頁" at bounding box center [611, 326] width 41 height 21
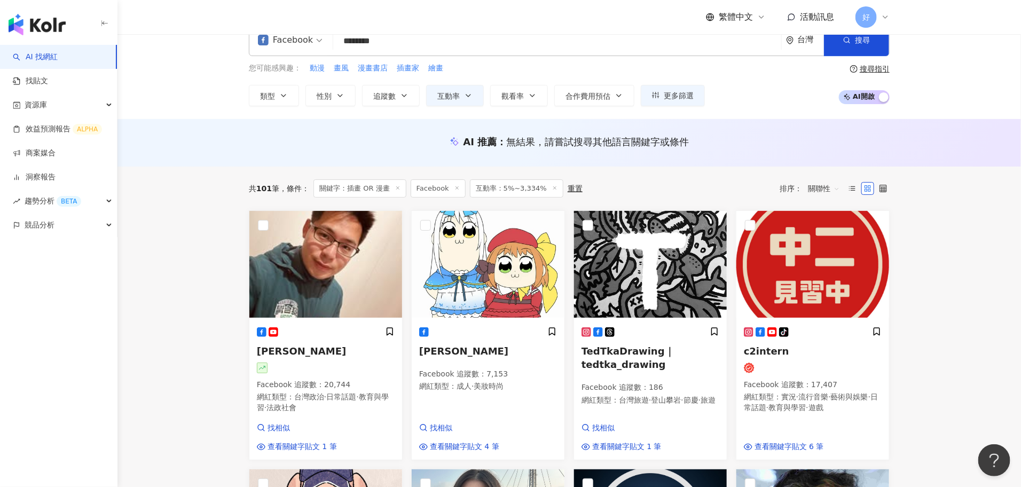
scroll to position [0, 0]
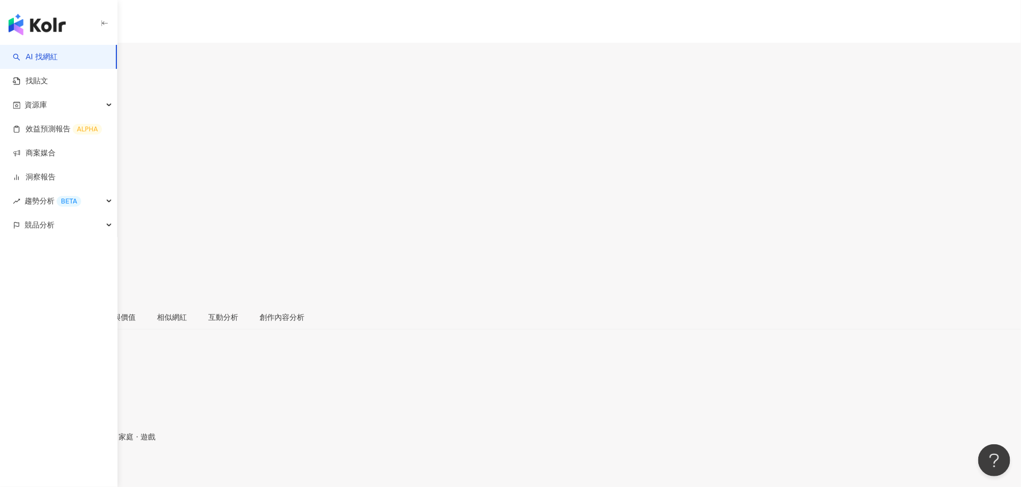
click at [58, 59] on div "11.2萬" at bounding box center [46, 63] width 24 height 9
click at [94, 467] on div "https://www.facebook.com/197534177003418" at bounding box center [52, 471] width 83 height 9
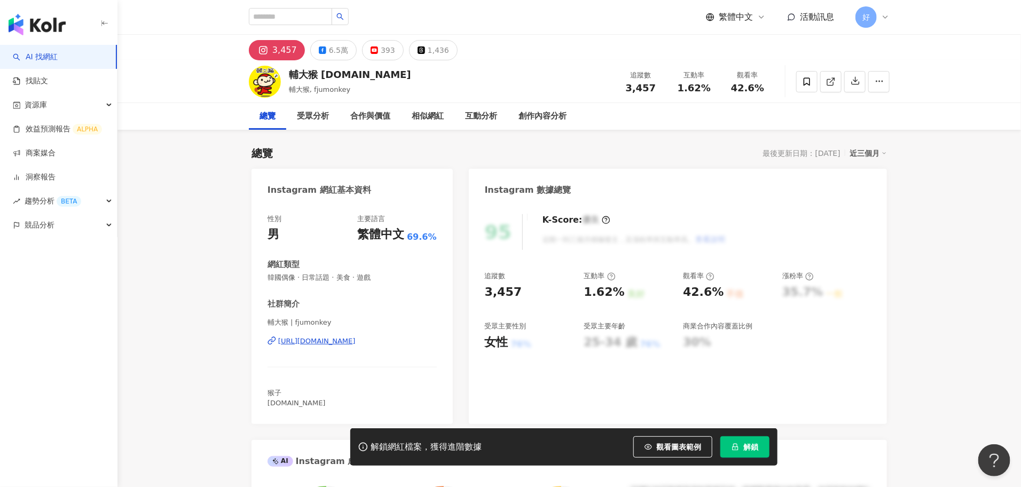
click at [330, 53] on div "6.5萬" at bounding box center [338, 50] width 19 height 15
click at [331, 55] on div "6.5萬" at bounding box center [338, 50] width 19 height 15
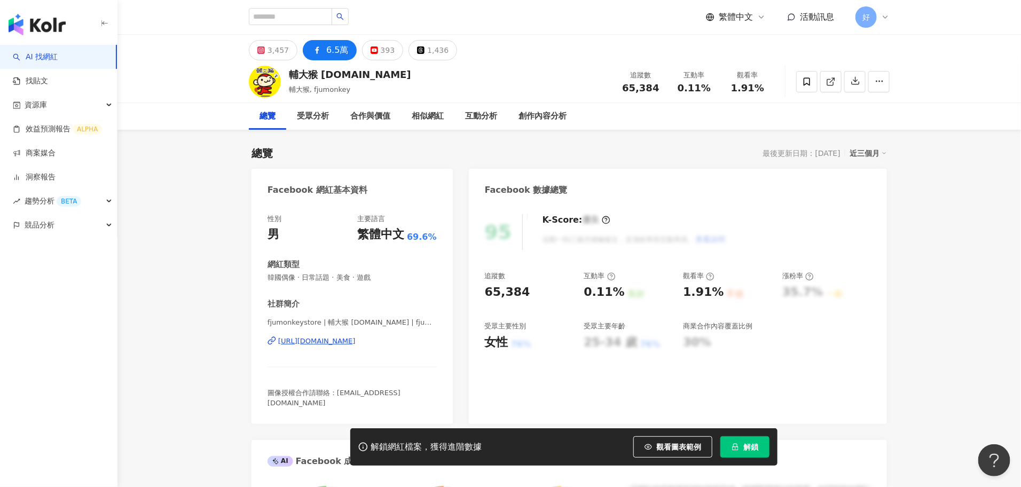
click at [355, 340] on div "https://www.facebook.com/208392349199751" at bounding box center [316, 341] width 77 height 10
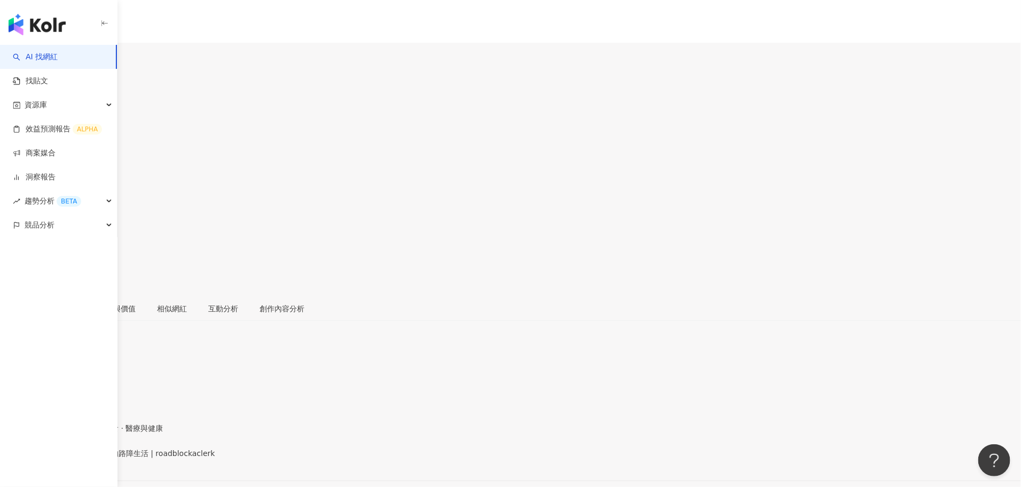
click at [215, 449] on span "roadblockaclerk | 酷勒客-Clerk的路障生活 | roadblockaclerk" at bounding box center [107, 453] width 215 height 9
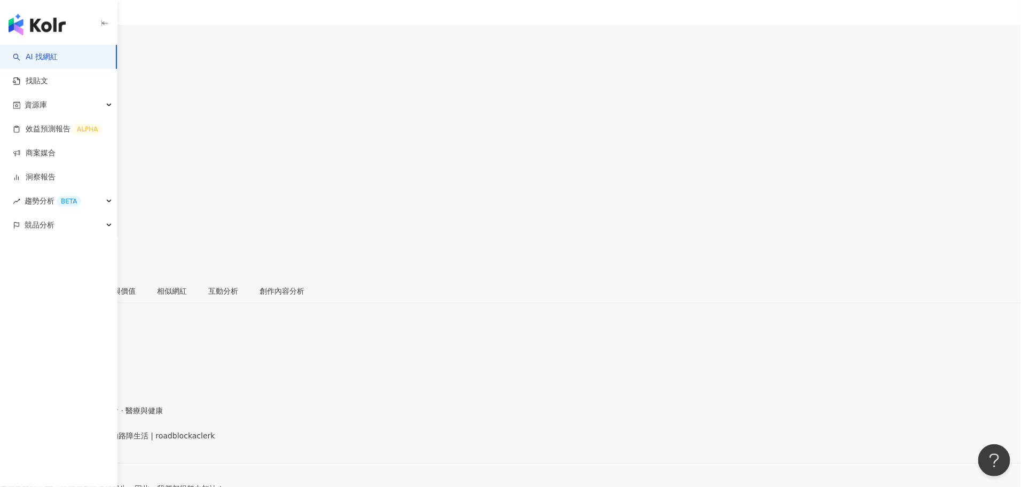
click at [94, 440] on div "[URL][DOMAIN_NAME]" at bounding box center [52, 444] width 83 height 9
click at [7, 205] on icon at bounding box center [3, 208] width 7 height 7
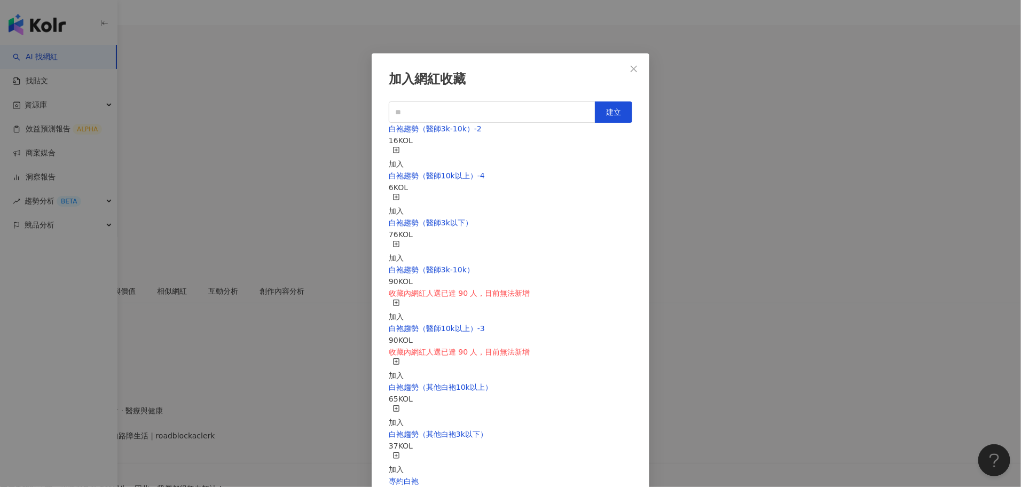
click at [404, 193] on div "加入" at bounding box center [396, 204] width 15 height 23
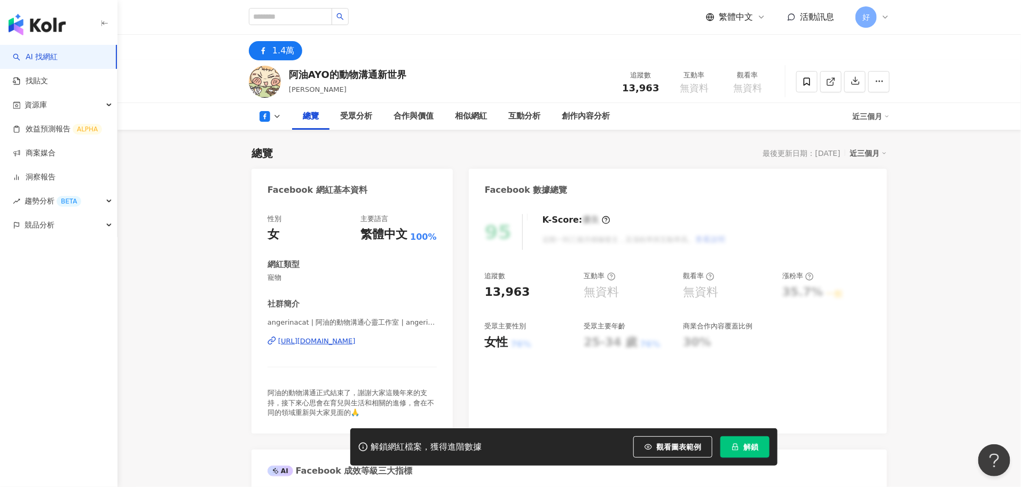
click at [355, 341] on div "https://www.facebook.com/200206436678001" at bounding box center [316, 341] width 77 height 10
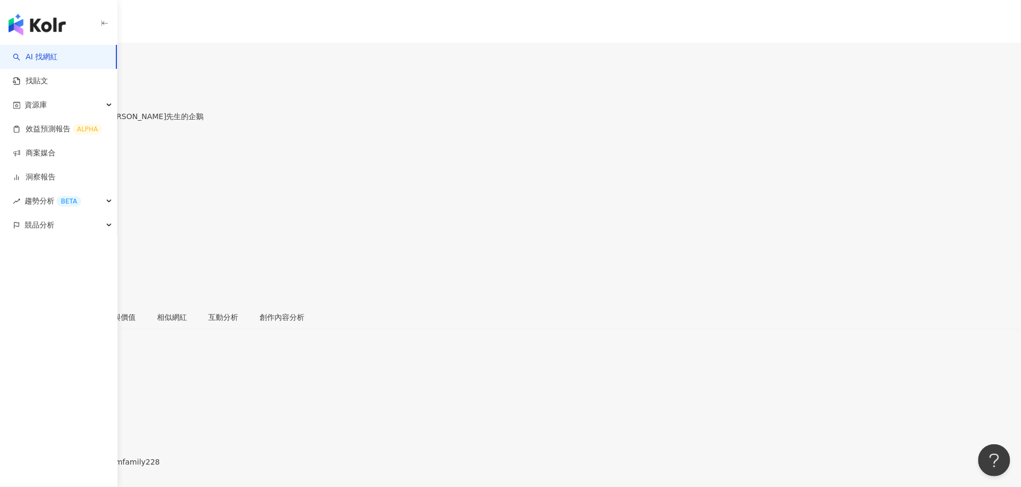
click at [51, 59] on div "4.3萬" at bounding box center [41, 63] width 19 height 9
click at [94, 467] on div "https://www.facebook.com/596653980413416" at bounding box center [52, 471] width 83 height 9
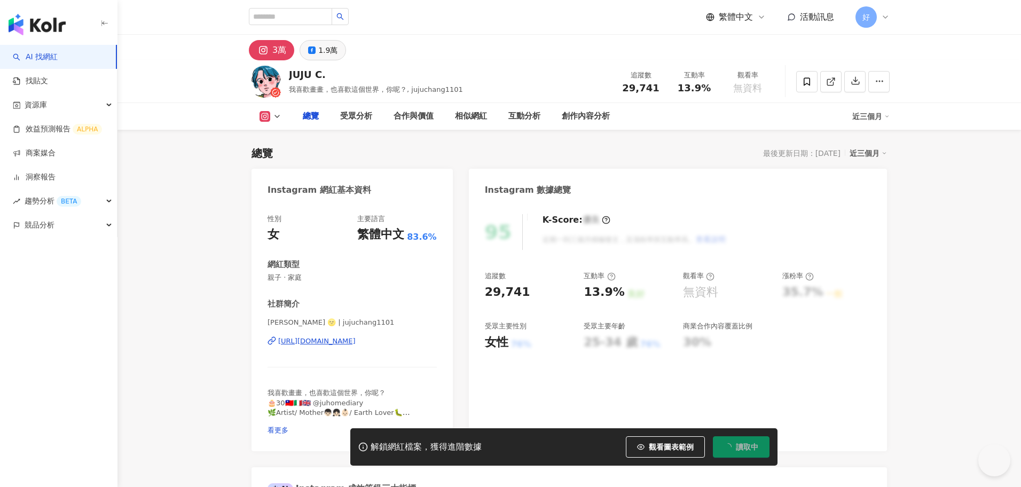
click at [329, 48] on div "1.9萬" at bounding box center [327, 50] width 19 height 15
click at [326, 51] on div "1.9萬" at bounding box center [327, 50] width 19 height 15
click at [322, 50] on div "1.9萬" at bounding box center [327, 50] width 19 height 15
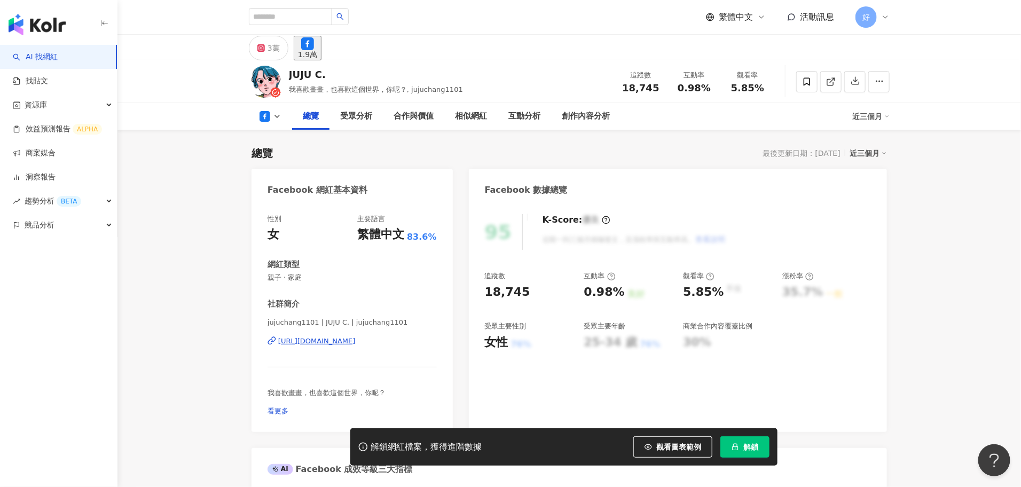
click at [285, 343] on div "https://www.facebook.com/287639008074100" at bounding box center [316, 341] width 77 height 10
click at [271, 53] on div "3萬" at bounding box center [273, 48] width 12 height 15
click at [271, 52] on button "3萬" at bounding box center [268, 48] width 39 height 25
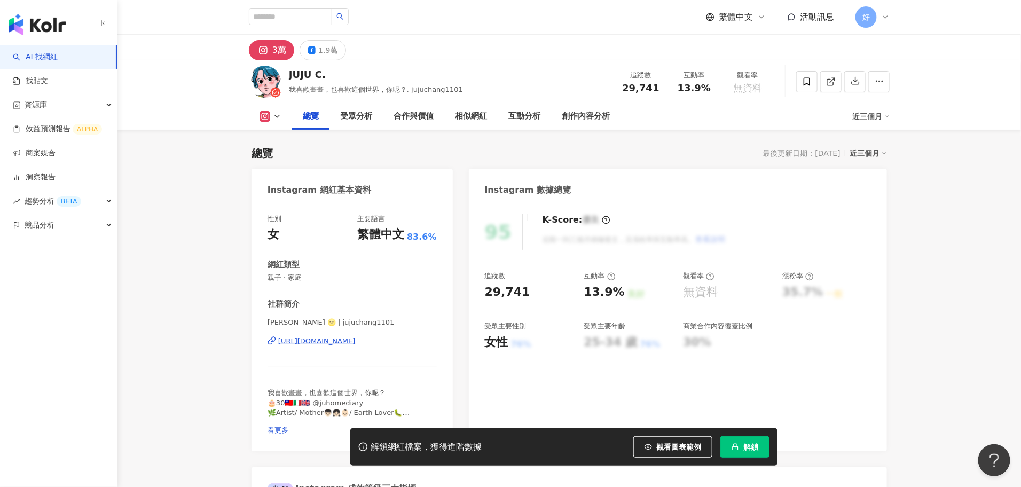
click at [289, 339] on div "https://www.instagram.com/jujuchang1101/" at bounding box center [316, 341] width 77 height 10
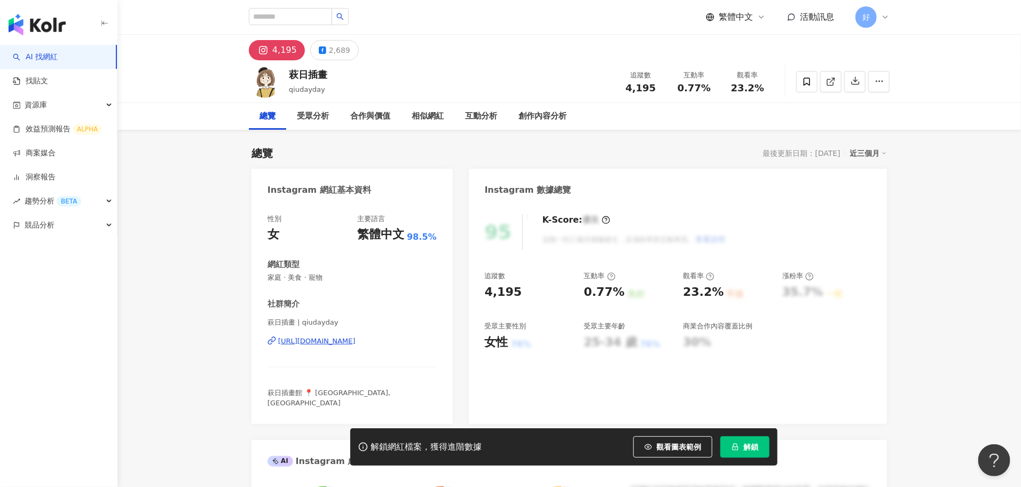
click at [355, 339] on div "https://www.instagram.com/qiudayday/" at bounding box center [316, 341] width 77 height 10
click at [338, 48] on div "2,689" at bounding box center [339, 50] width 21 height 15
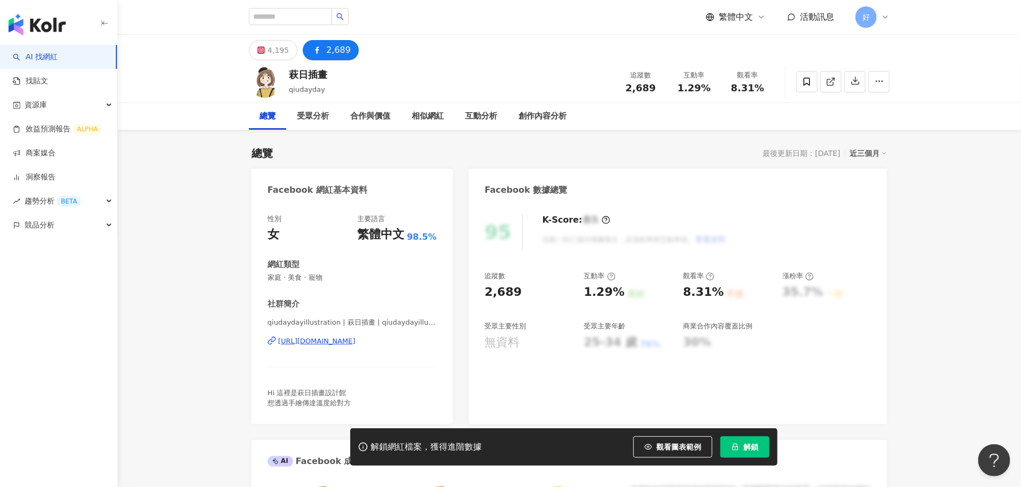
click at [355, 341] on div "https://www.facebook.com/2289822488000069" at bounding box center [316, 341] width 77 height 10
click at [282, 45] on div "4,195" at bounding box center [277, 50] width 21 height 15
click at [278, 45] on div "4,195" at bounding box center [277, 50] width 21 height 15
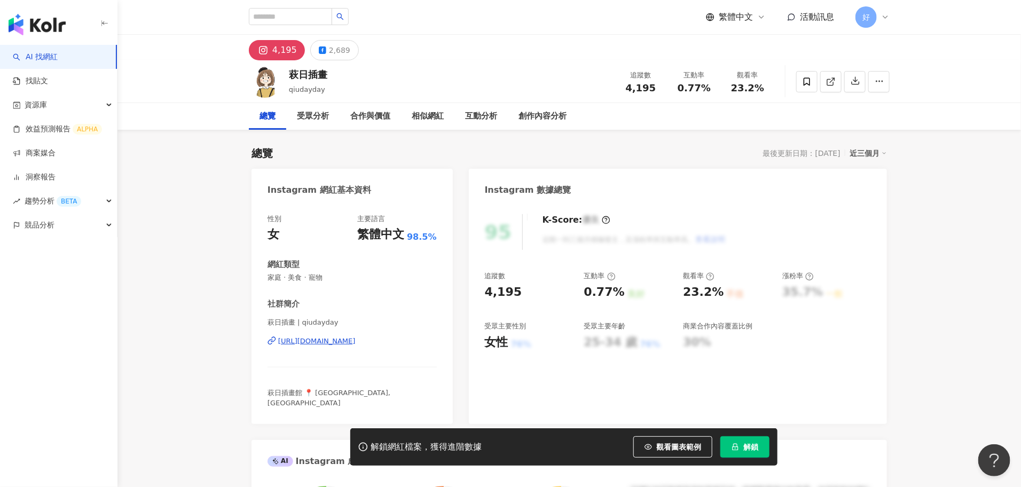
click at [332, 338] on div "https://www.instagram.com/qiudayday/" at bounding box center [316, 341] width 77 height 10
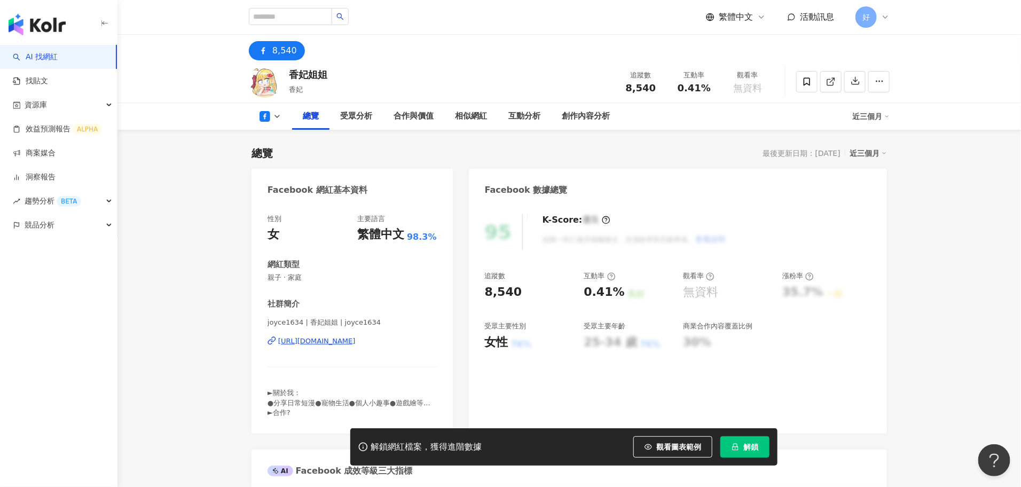
click at [355, 340] on div "[URL][DOMAIN_NAME]" at bounding box center [316, 341] width 77 height 10
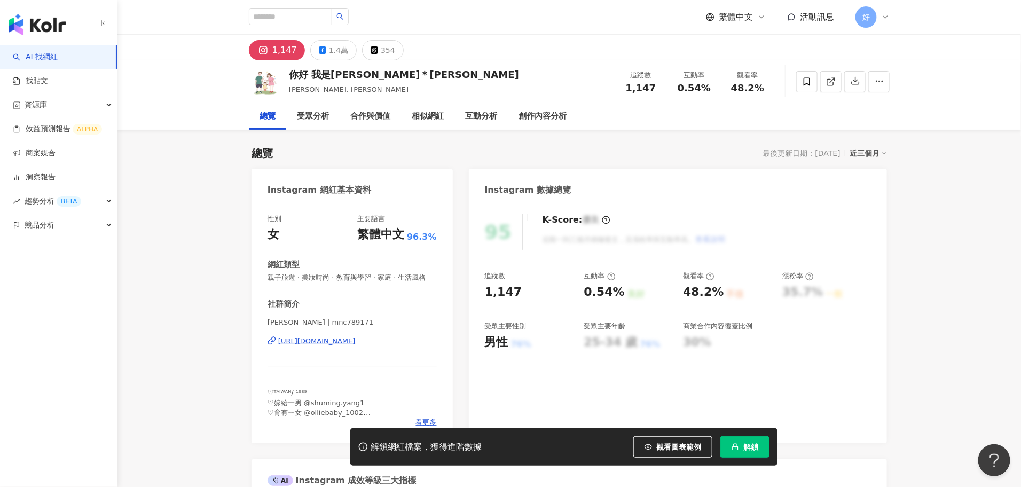
click at [344, 342] on div "[URL][DOMAIN_NAME]" at bounding box center [316, 341] width 77 height 10
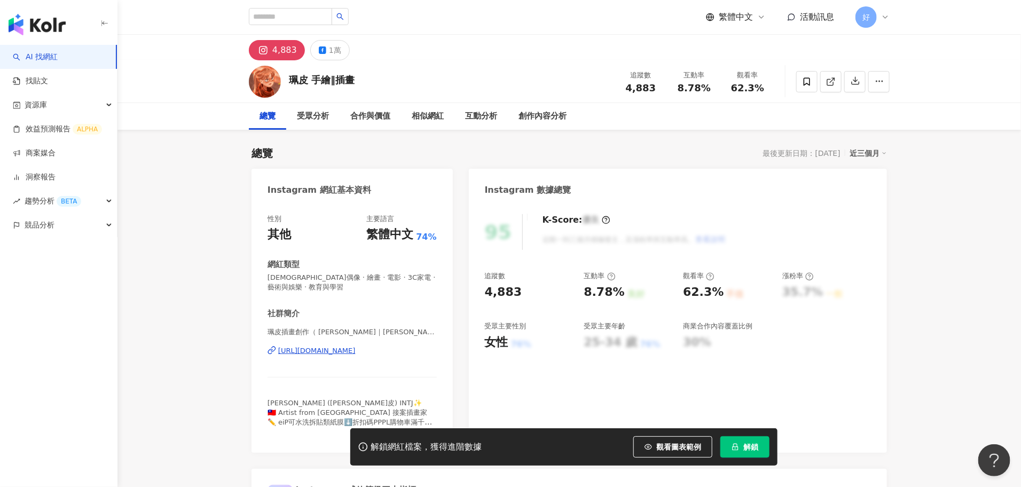
click at [330, 353] on div "[URL][DOMAIN_NAME]" at bounding box center [316, 351] width 77 height 10
click at [338, 50] on button "1萬" at bounding box center [329, 50] width 39 height 20
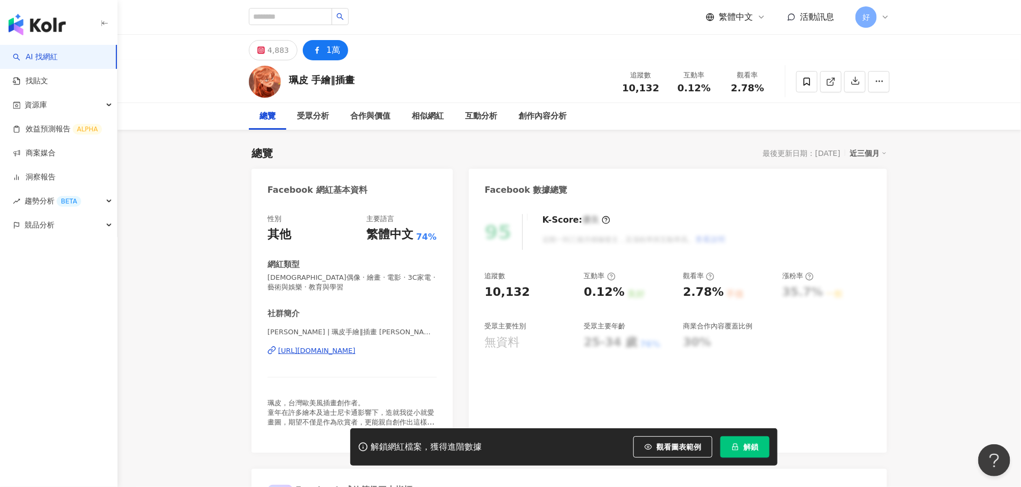
click at [298, 352] on div "[URL][DOMAIN_NAME]" at bounding box center [316, 351] width 77 height 10
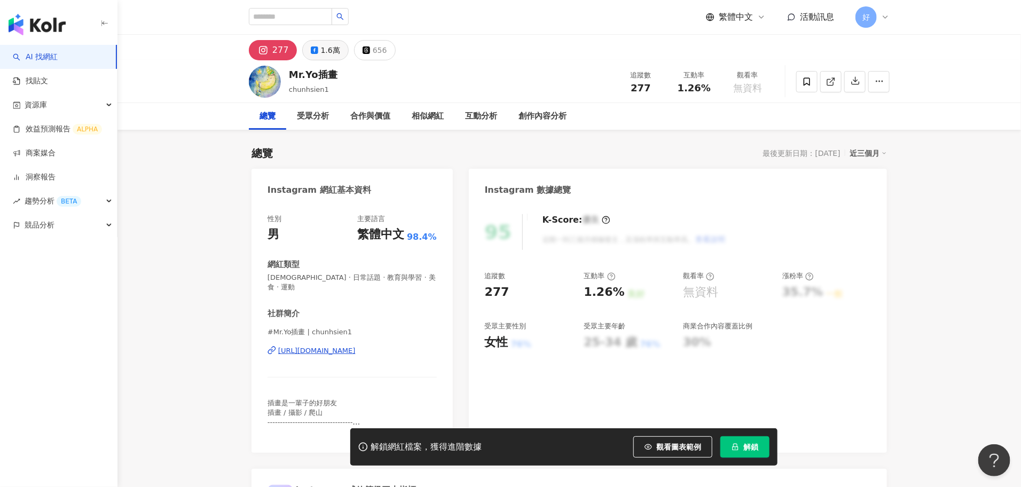
click at [328, 41] on button "1.6萬" at bounding box center [325, 50] width 46 height 20
click at [328, 47] on div "1.6萬" at bounding box center [330, 50] width 19 height 15
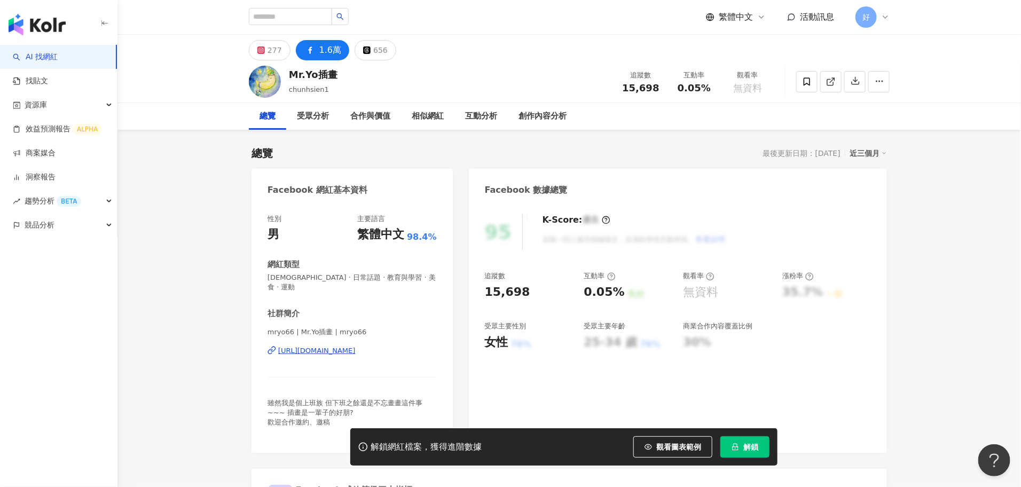
click at [350, 346] on div "https://www.facebook.com/157058710973108" at bounding box center [316, 351] width 77 height 10
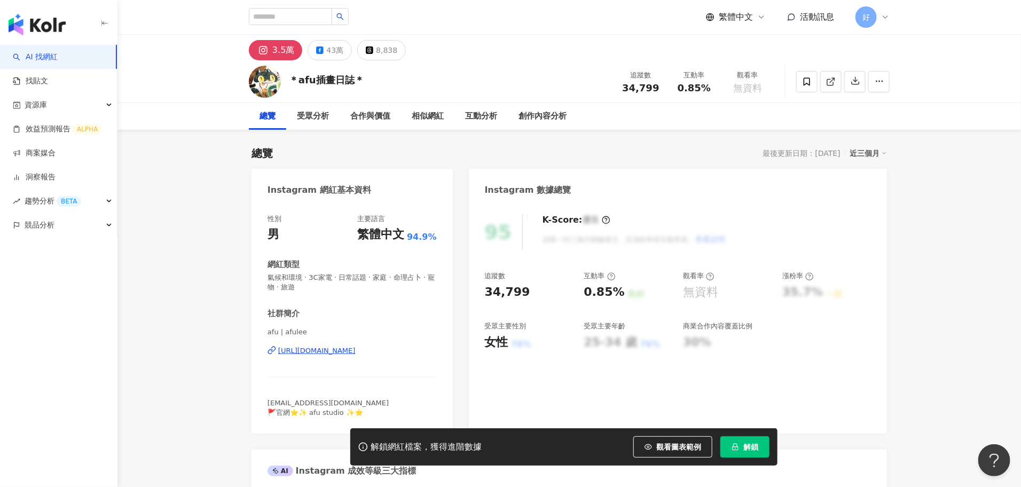
click at [355, 352] on div "[URL][DOMAIN_NAME]" at bounding box center [316, 351] width 77 height 10
click at [326, 51] on div "43萬" at bounding box center [334, 50] width 17 height 15
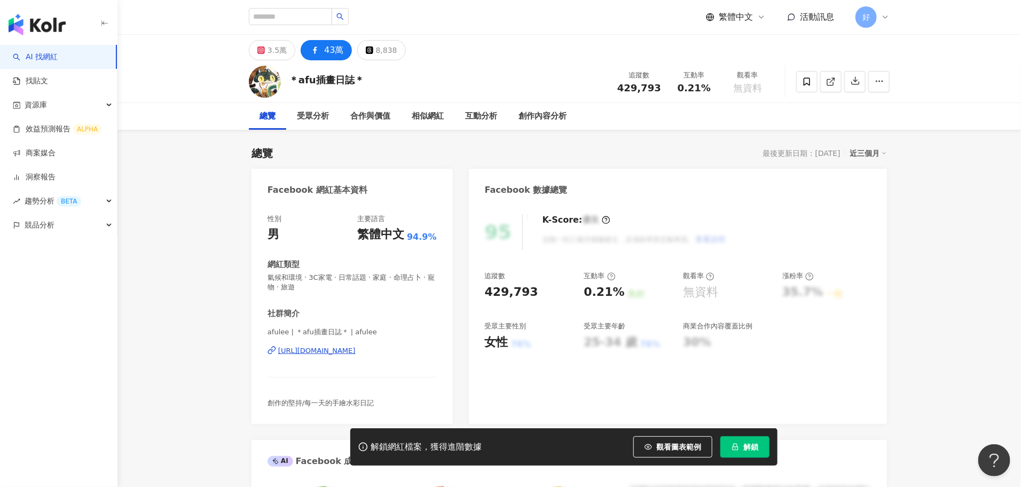
click at [343, 353] on div "[URL][DOMAIN_NAME]" at bounding box center [316, 351] width 77 height 10
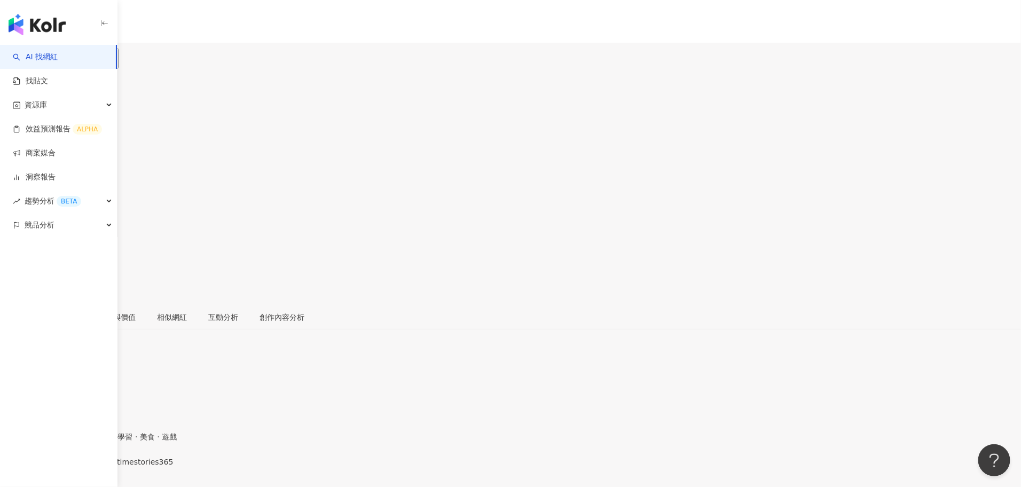
click at [94, 467] on div "[URL][DOMAIN_NAME]" at bounding box center [52, 471] width 83 height 9
click at [54, 59] on div "11.6萬" at bounding box center [42, 63] width 24 height 9
click at [94, 467] on div "[URL][DOMAIN_NAME]" at bounding box center [52, 471] width 83 height 9
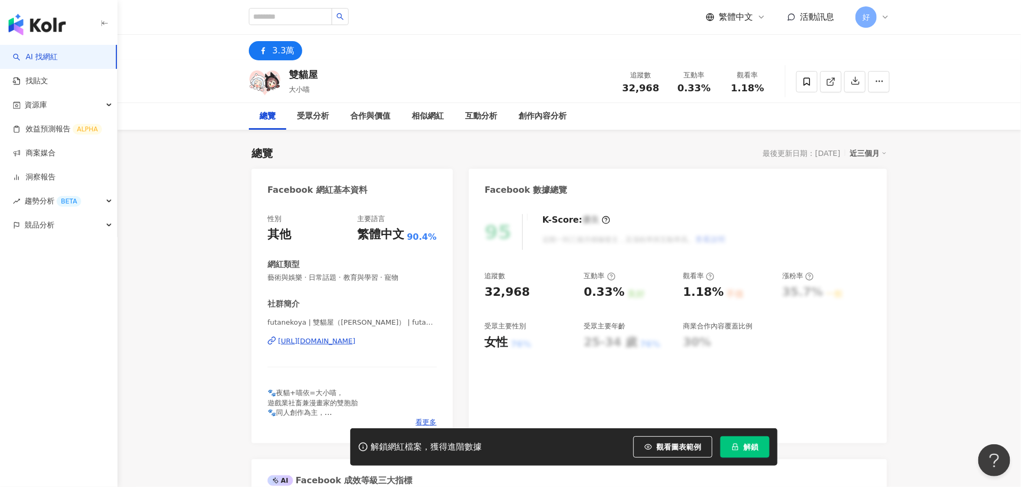
click at [345, 342] on div "[URL][DOMAIN_NAME]" at bounding box center [316, 341] width 77 height 10
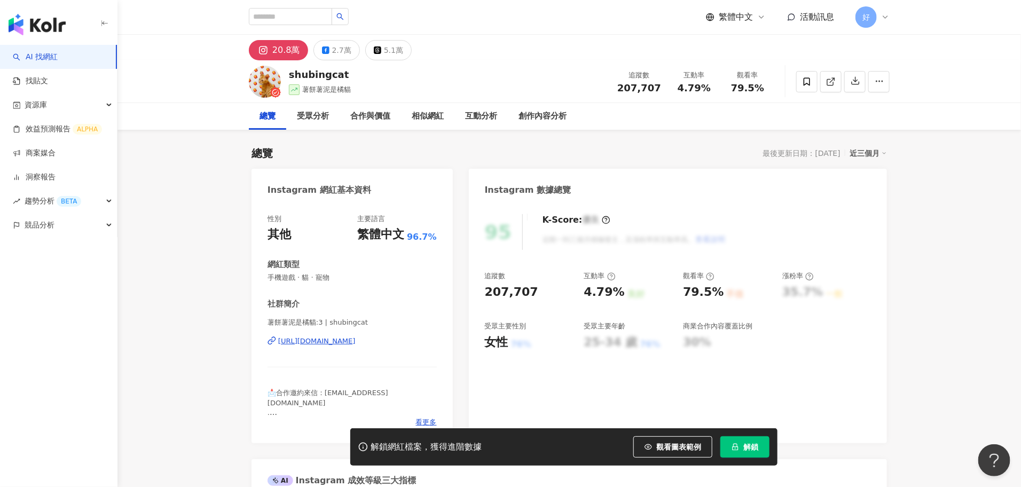
click at [330, 342] on div "https://www.instagram.com/shubingcat/" at bounding box center [316, 341] width 77 height 10
